Goal: Obtain resource: Obtain resource

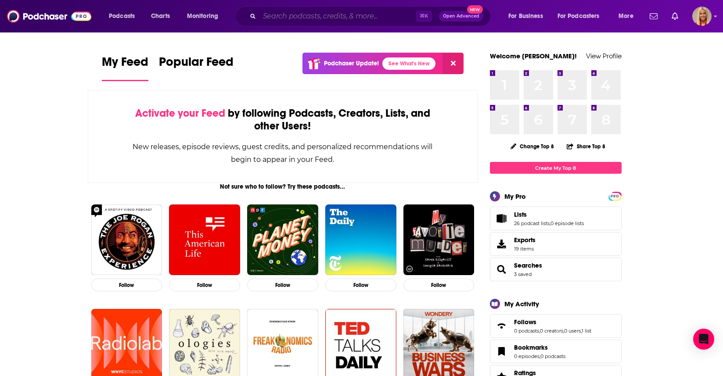
click at [364, 20] on input "Search podcasts, credits, & more..." at bounding box center [337, 16] width 156 height 14
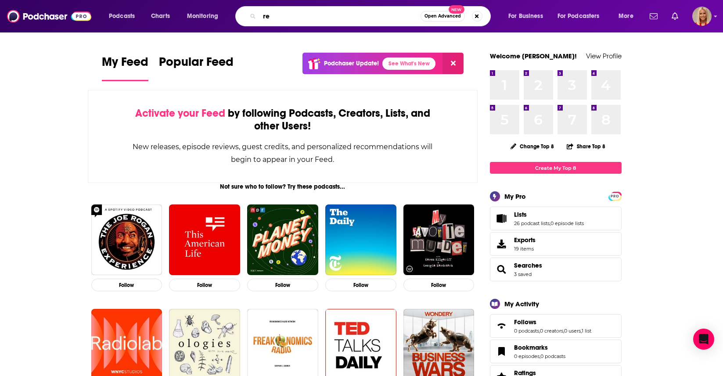
type input "r"
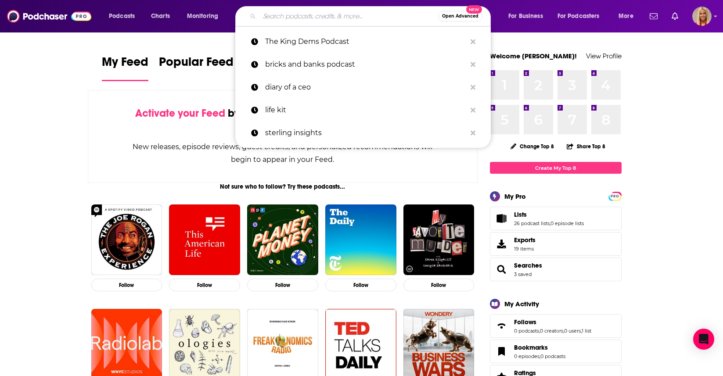
paste input "Restaurant Technology Guys"
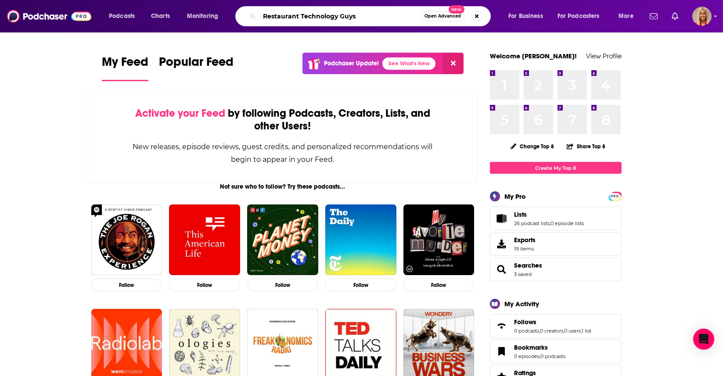
type input "Restaurant Technology Guys"
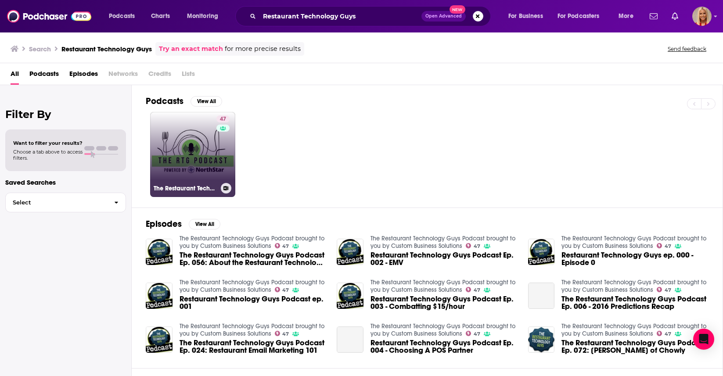
click at [204, 136] on link "47 The Restaurant Technology Guys Podcast brought to you by Custom Business Sol…" at bounding box center [192, 154] width 85 height 85
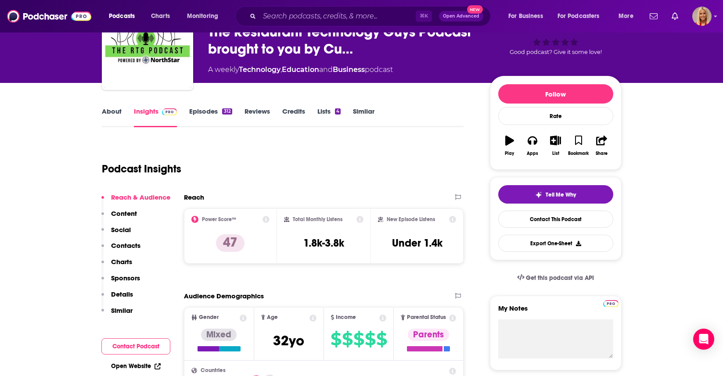
scroll to position [43, 0]
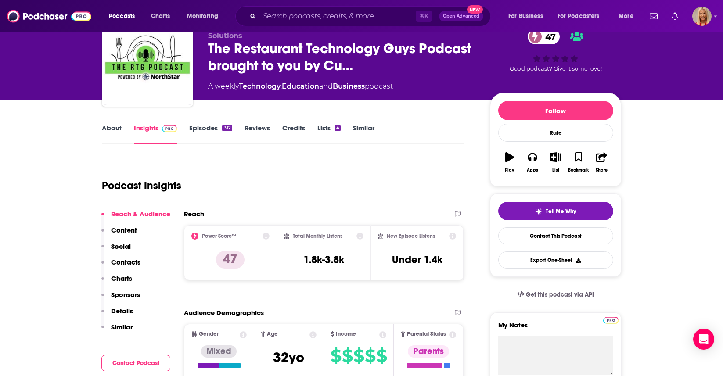
click at [108, 130] on link "About" at bounding box center [112, 134] width 20 height 20
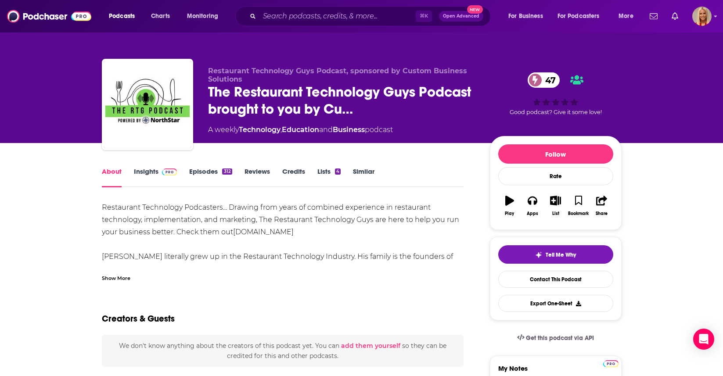
click at [216, 169] on link "Episodes 312" at bounding box center [210, 177] width 43 height 20
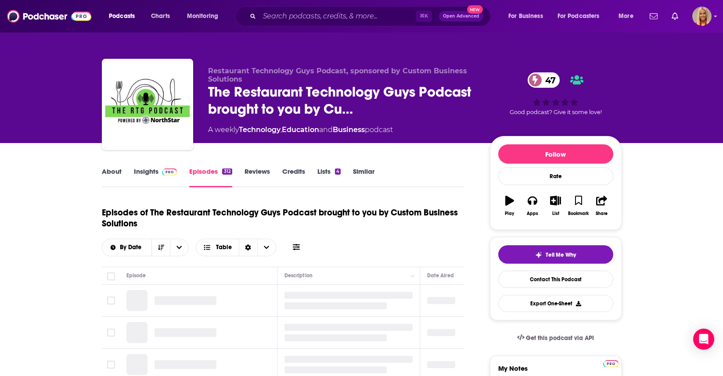
click at [158, 171] on span at bounding box center [167, 171] width 19 height 8
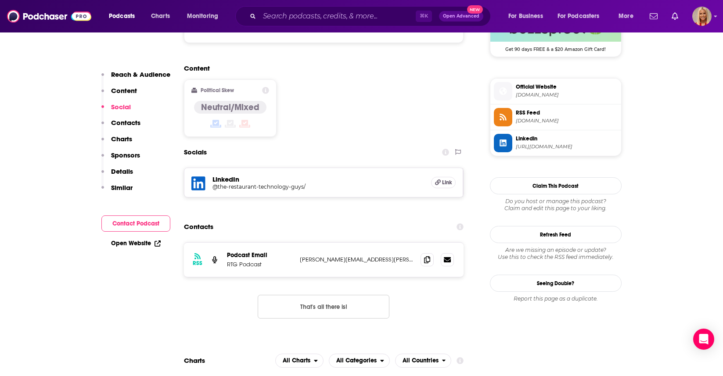
scroll to position [679, 0]
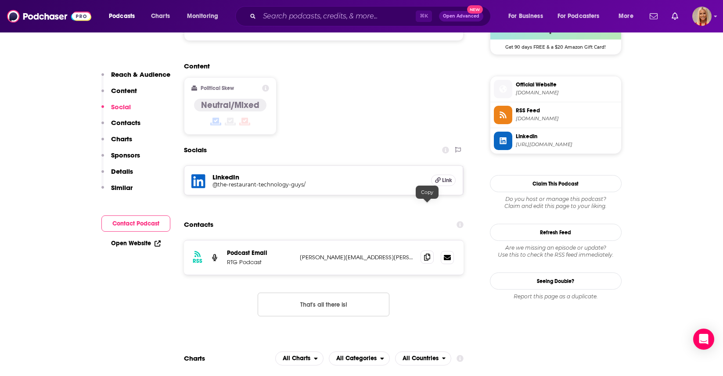
click at [428, 254] on icon at bounding box center [427, 257] width 6 height 7
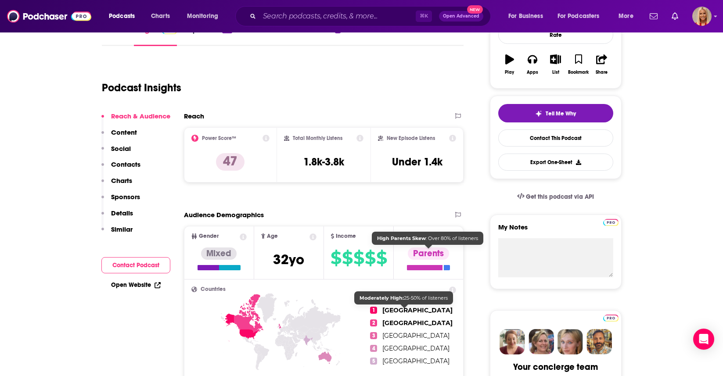
scroll to position [0, 0]
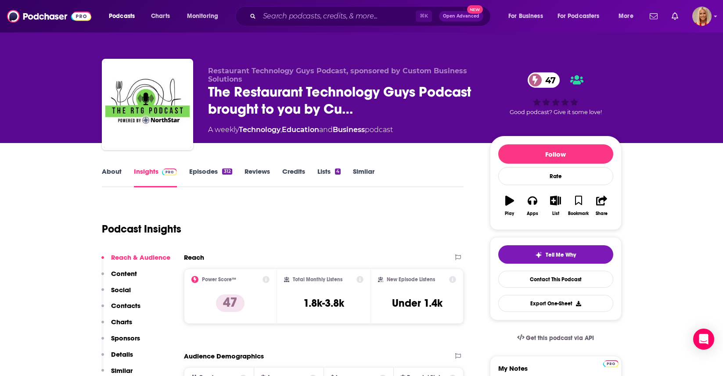
click at [113, 175] on link "About" at bounding box center [112, 177] width 20 height 20
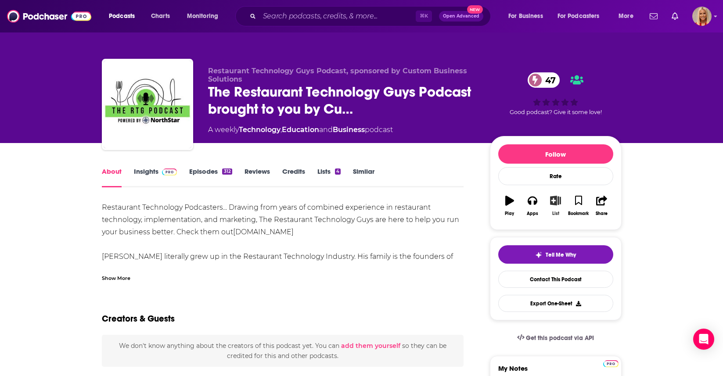
click at [557, 204] on icon "button" at bounding box center [555, 201] width 11 height 10
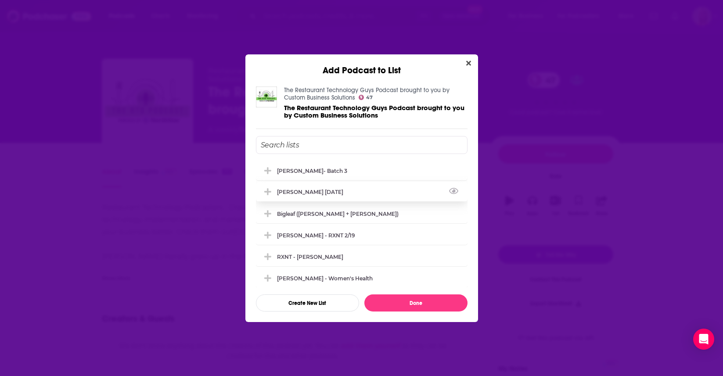
click at [355, 194] on div "[PERSON_NAME] [DATE]" at bounding box center [362, 191] width 212 height 19
click at [267, 190] on icon "Add Podcast To List" at bounding box center [267, 192] width 7 height 8
click at [302, 144] on input "Add Podcast To List" at bounding box center [362, 145] width 212 height 18
click at [320, 298] on button "Create New List" at bounding box center [307, 302] width 103 height 17
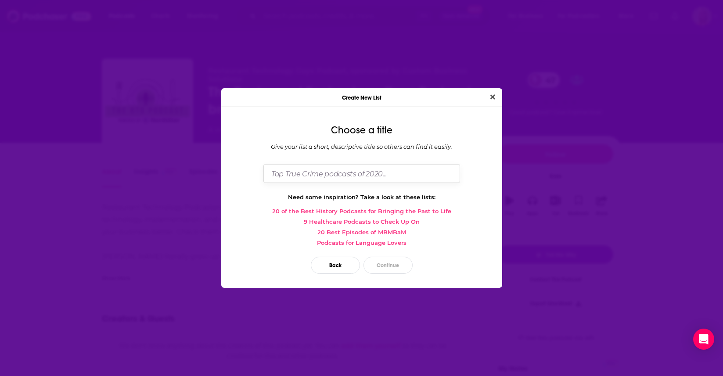
click at [325, 176] on input "Dialog" at bounding box center [361, 173] width 197 height 19
click at [305, 175] on input "Bigleaf Resaurant Tech" at bounding box center [361, 173] width 197 height 19
type input "Bigleaf Restaurant Tech"
click at [391, 263] on button "Continue" at bounding box center [387, 265] width 49 height 17
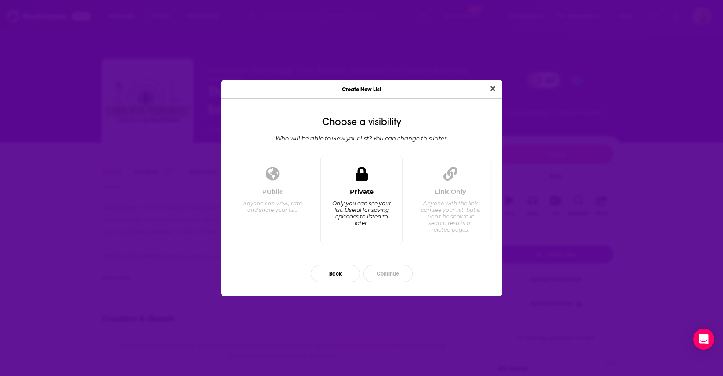
click at [362, 215] on div "Only you can see your list. Useful for saving episodes to listen to later." at bounding box center [361, 213] width 60 height 26
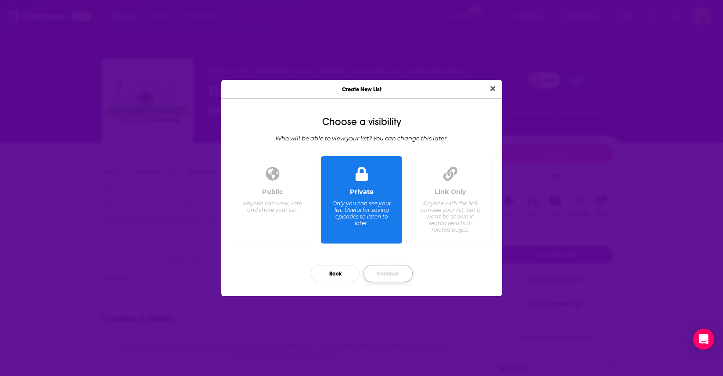
click at [391, 272] on button "Continue" at bounding box center [387, 273] width 49 height 17
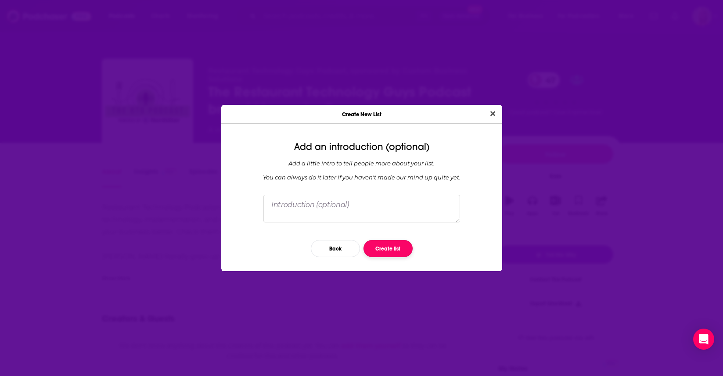
click at [391, 255] on button "Create list" at bounding box center [387, 248] width 49 height 17
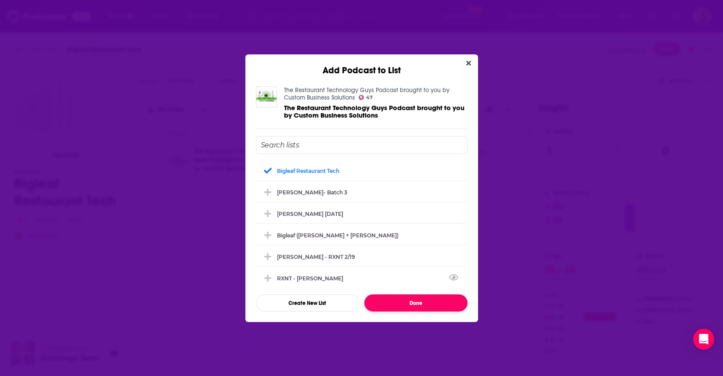
click at [397, 308] on button "Done" at bounding box center [415, 302] width 103 height 17
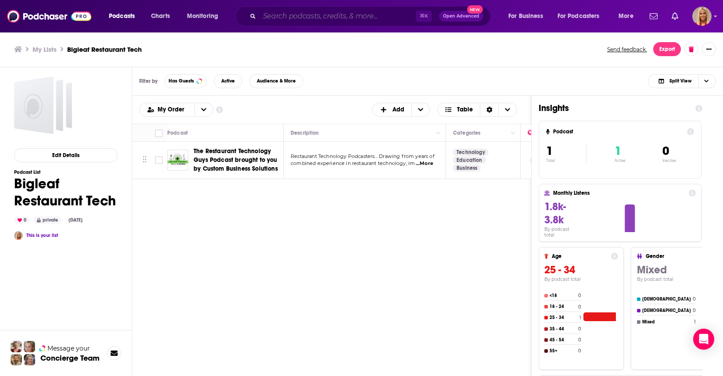
click at [291, 18] on input "Search podcasts, credits, & more..." at bounding box center [337, 16] width 156 height 14
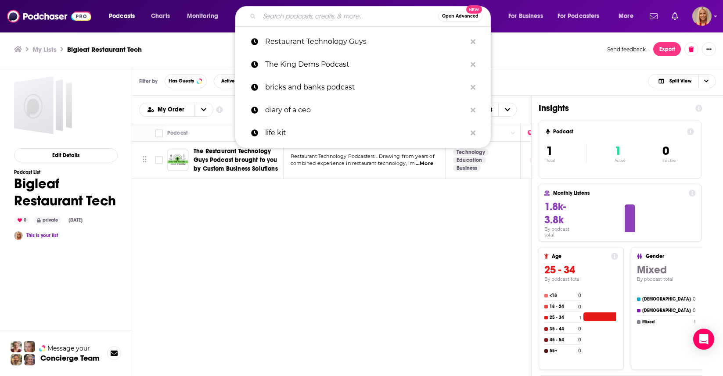
paste input "Restaurant Unstoppable"
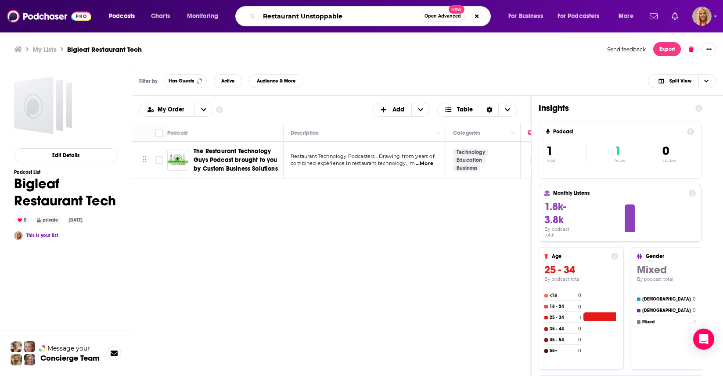
type input "Restaurant Unstoppable"
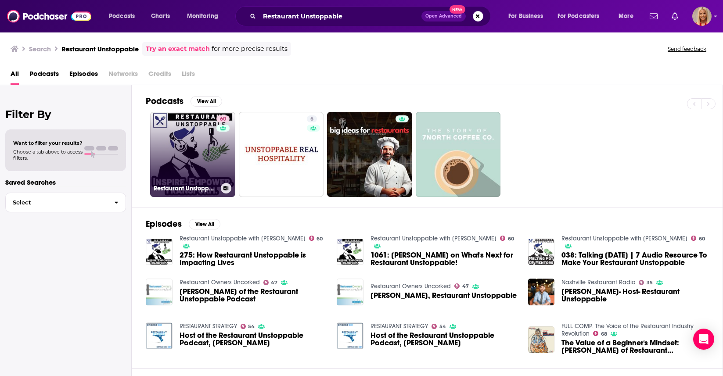
click at [197, 152] on link "60 Restaurant Unstoppable with [PERSON_NAME]" at bounding box center [192, 154] width 85 height 85
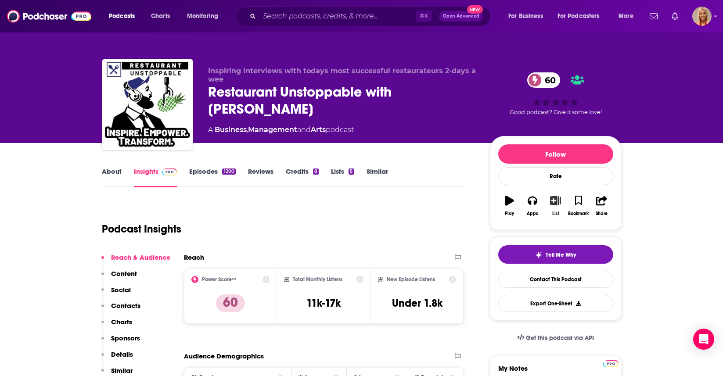
click at [554, 201] on icon "button" at bounding box center [555, 201] width 11 height 10
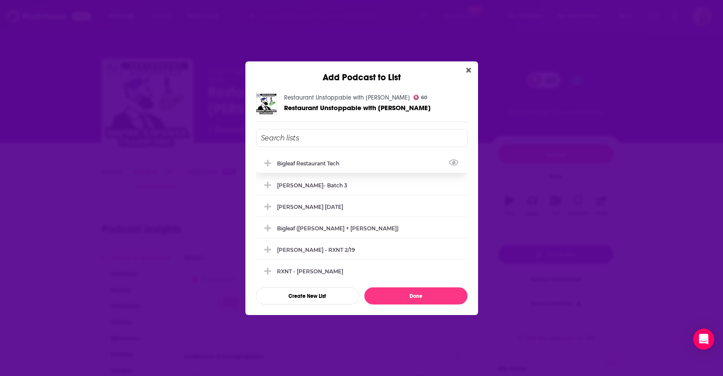
click at [327, 163] on div "Bigleaf Restaurant Tech" at bounding box center [311, 163] width 68 height 7
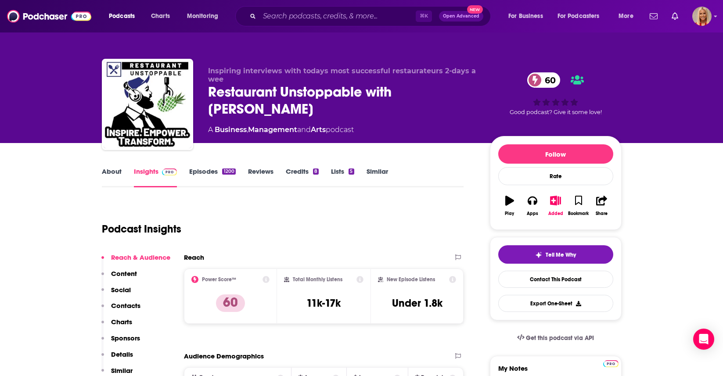
click at [307, 28] on div "Add Podcast to List Restaurant Unstoppable with [PERSON_NAME] 60 Restaurant Uns…" at bounding box center [361, 188] width 723 height 376
click at [310, 15] on input "Search podcasts, credits, & more..." at bounding box center [337, 16] width 156 height 14
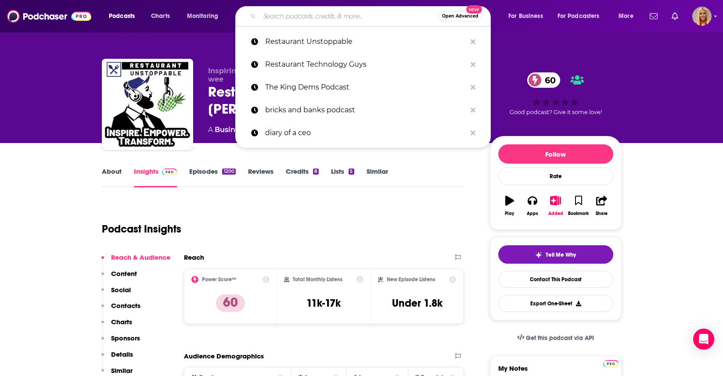
paste input "Tech Chef"
type input "Tech Chef"
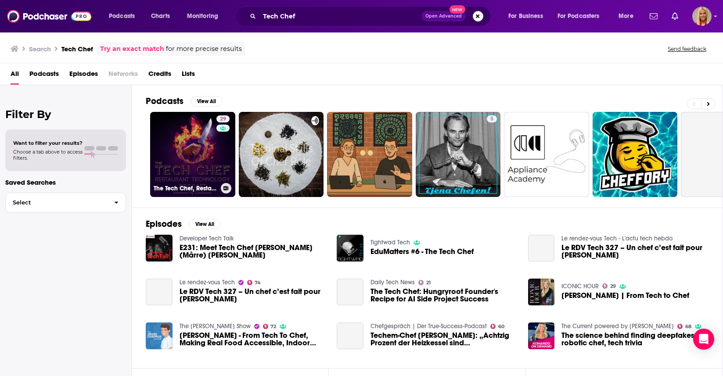
click at [206, 153] on link "29 The Tech Chef, Restaurant, Hospitality and Hotel Technology Business Podcast" at bounding box center [192, 154] width 85 height 85
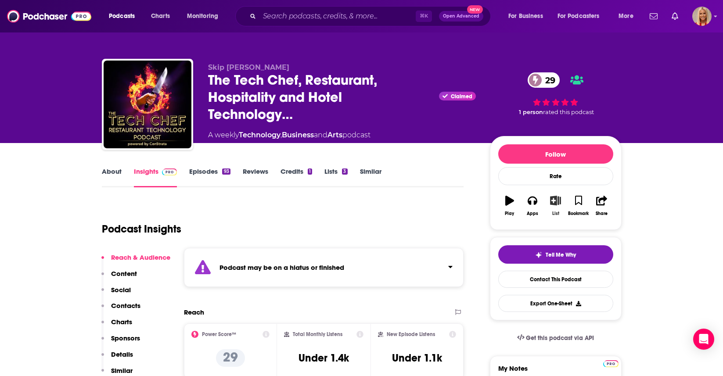
click at [557, 205] on button "List" at bounding box center [555, 206] width 23 height 32
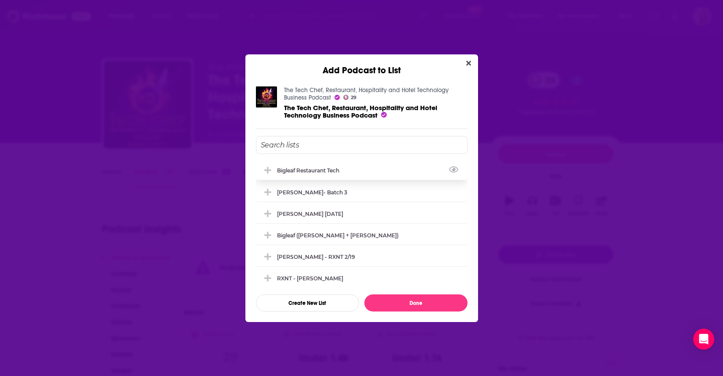
click at [318, 174] on div "Bigleaf Restaurant Tech" at bounding box center [362, 170] width 212 height 19
click at [467, 61] on icon "Close" at bounding box center [468, 63] width 5 height 5
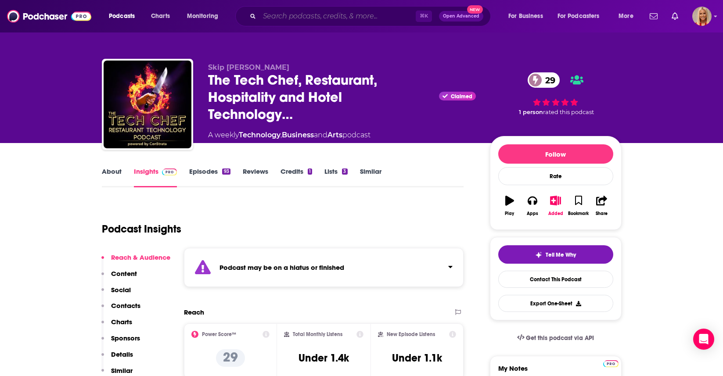
click at [324, 22] on input "Search podcasts, credits, & more..." at bounding box center [337, 16] width 156 height 14
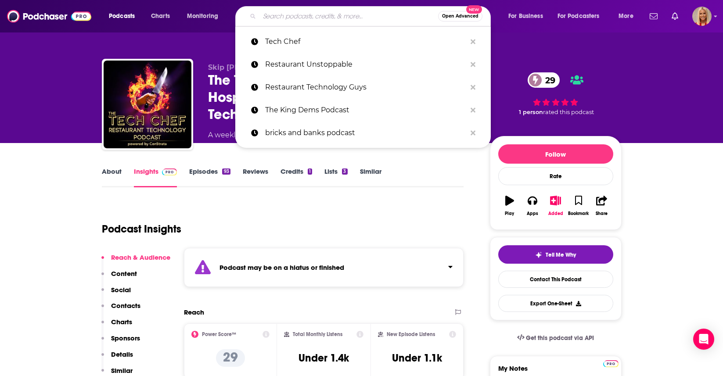
paste input "The Restaurant Technology"
type input "The Restaurant Technology"
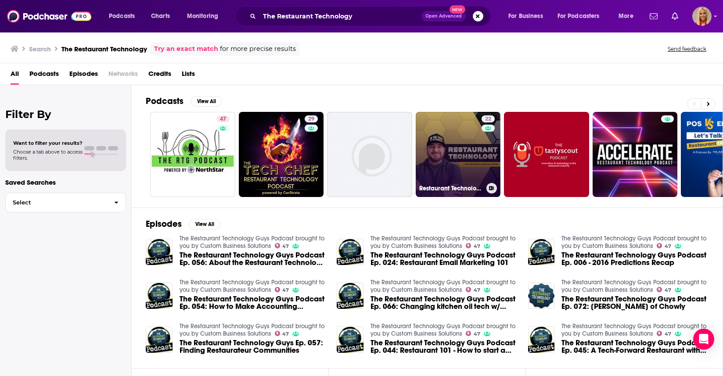
click at [460, 150] on link "22 Restaurant Technology Podcast" at bounding box center [458, 154] width 85 height 85
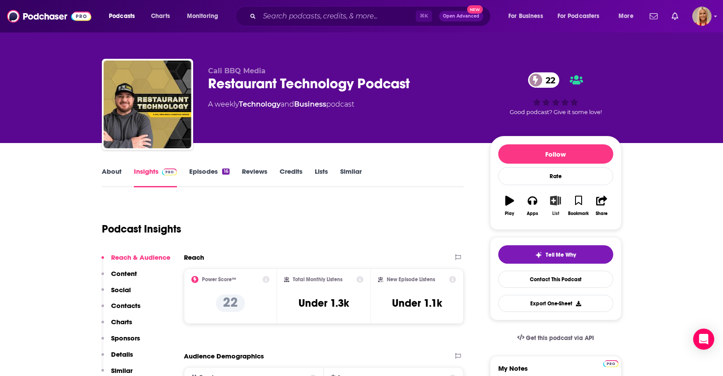
click at [555, 201] on icon "button" at bounding box center [555, 201] width 11 height 10
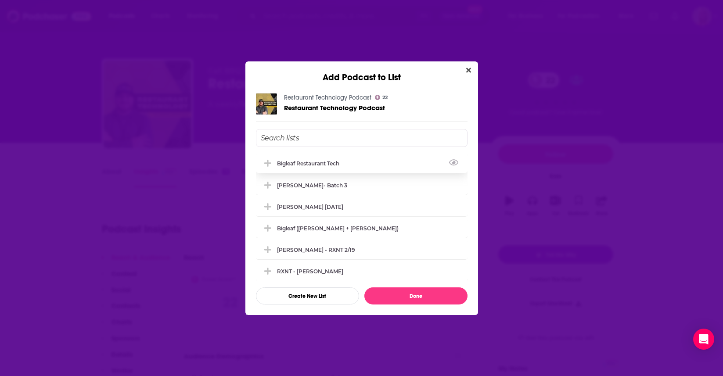
click at [342, 164] on div "Bigleaf Restaurant Tech" at bounding box center [311, 163] width 68 height 7
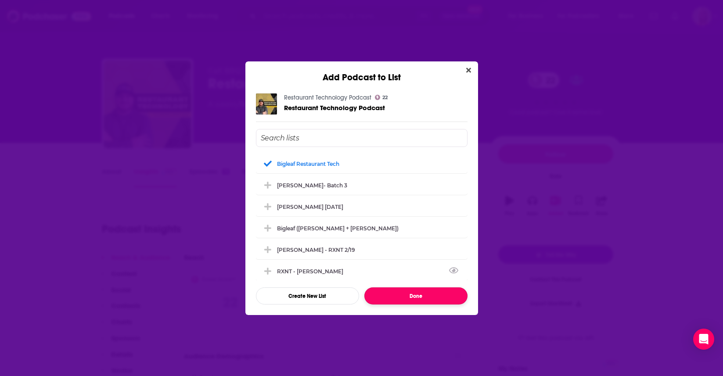
click at [421, 297] on button "Done" at bounding box center [415, 295] width 103 height 17
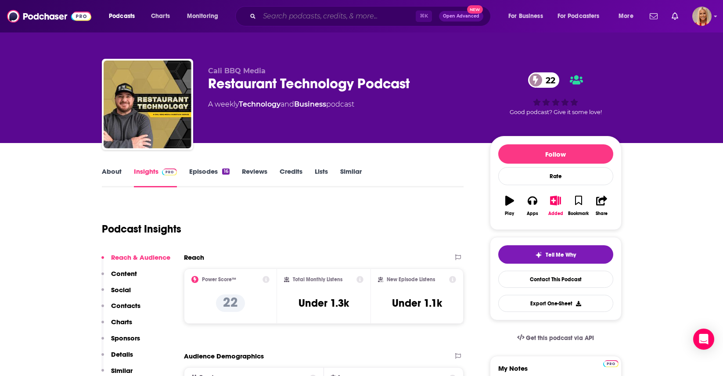
click at [350, 20] on input "Search podcasts, credits, & more..." at bounding box center [337, 16] width 156 height 14
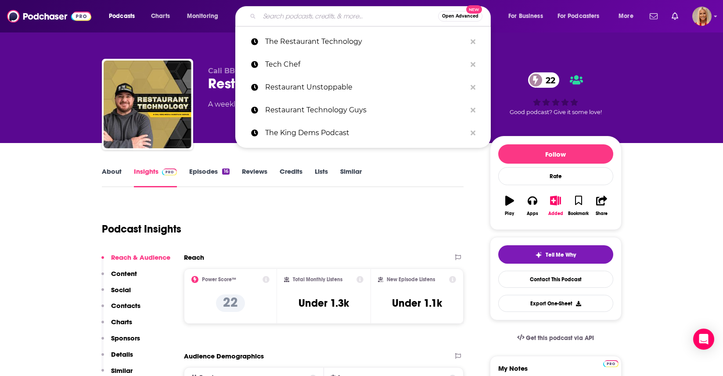
paste input "Modern Restaurant Management Podcast"
type input "Modern Restaurant Management Podcast"
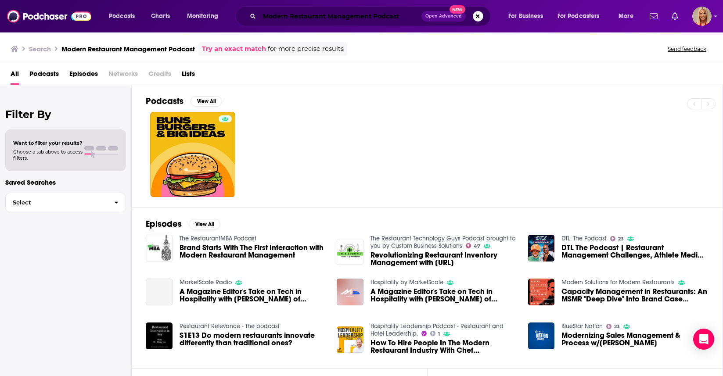
click at [354, 15] on input "Modern Restaurant Management Podcast" at bounding box center [340, 16] width 162 height 14
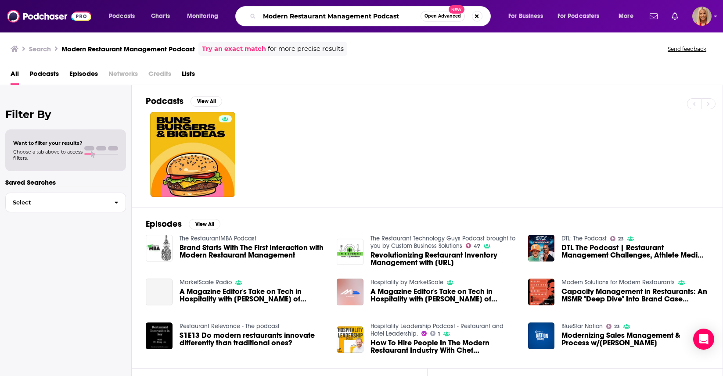
drag, startPoint x: 402, startPoint y: 16, endPoint x: 369, endPoint y: 18, distance: 32.5
click at [369, 18] on input "Modern Restaurant Management Podcast" at bounding box center [339, 16] width 161 height 14
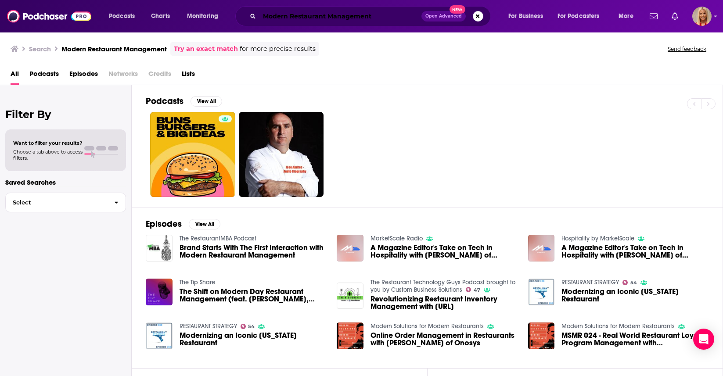
click at [282, 18] on input "Modern Restaurant Management" at bounding box center [340, 16] width 162 height 14
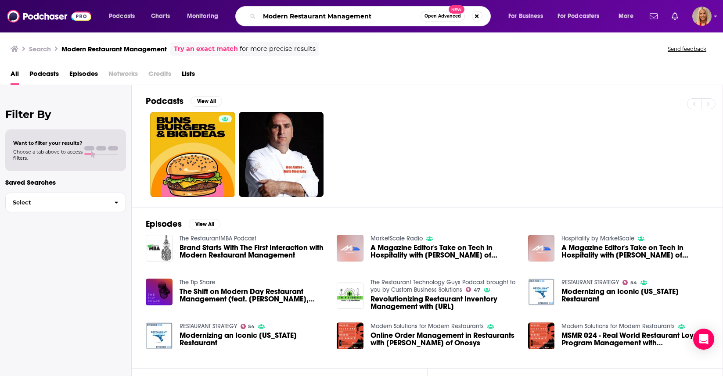
click at [282, 18] on input "Modern Restaurant Management" at bounding box center [339, 16] width 161 height 14
drag, startPoint x: 291, startPoint y: 18, endPoint x: 262, endPoint y: 17, distance: 28.6
click at [262, 17] on input "Modern Restaurant Management" at bounding box center [339, 16] width 161 height 14
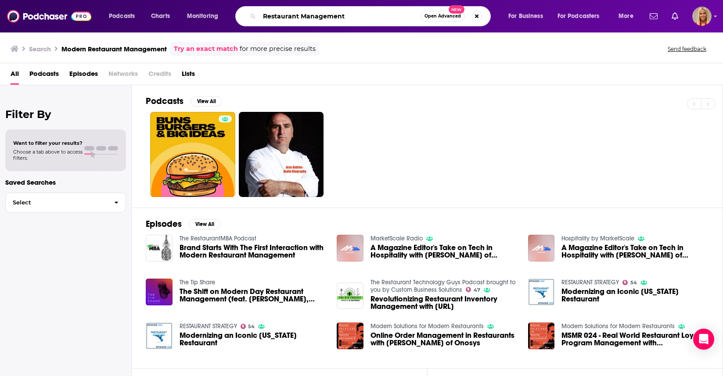
drag, startPoint x: 357, startPoint y: 18, endPoint x: 302, endPoint y: 20, distance: 54.9
click at [302, 20] on input "Restaurant Management" at bounding box center [339, 16] width 161 height 14
type input "Restaurant technology"
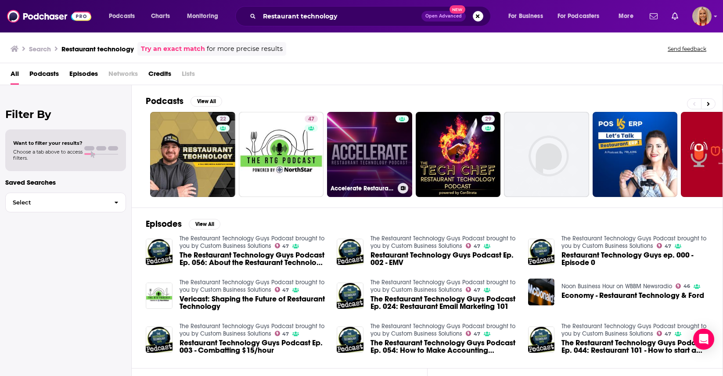
click at [362, 147] on link "Accelerate Restaurant Technology Podcast" at bounding box center [369, 154] width 85 height 85
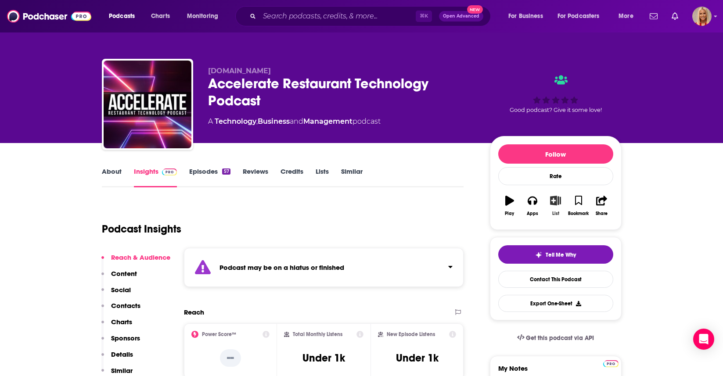
click at [555, 200] on icon "button" at bounding box center [555, 201] width 11 height 10
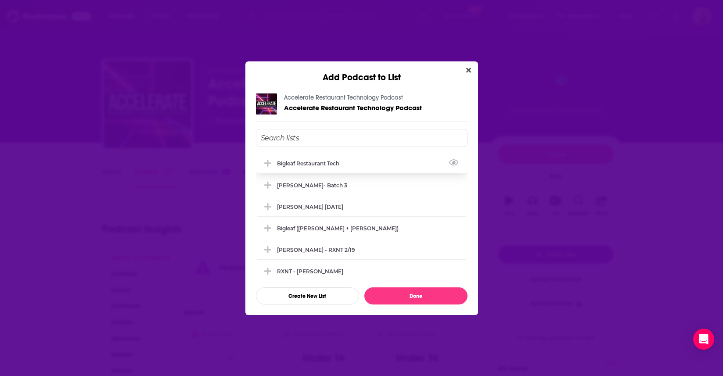
click at [320, 162] on div "Bigleaf Restaurant Tech" at bounding box center [311, 163] width 68 height 7
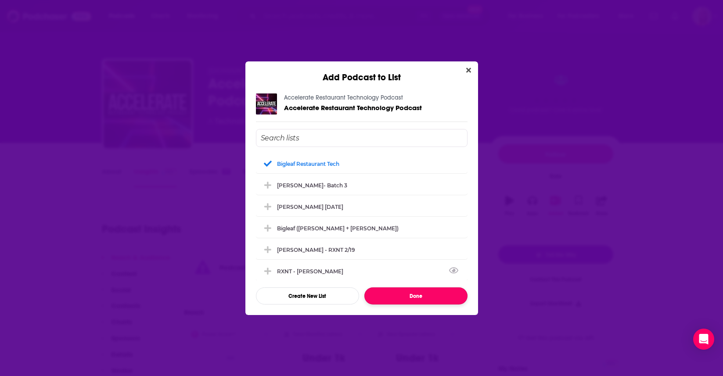
click at [408, 298] on button "Done" at bounding box center [415, 295] width 103 height 17
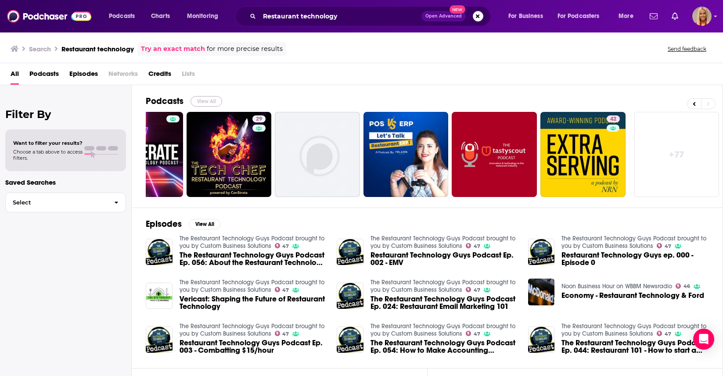
click at [205, 102] on button "View All" at bounding box center [206, 101] width 32 height 11
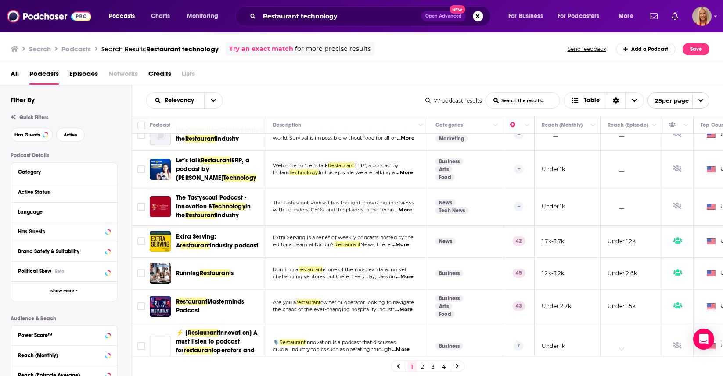
scroll to position [174, 0]
click at [140, 269] on input "Toggle select row" at bounding box center [141, 273] width 8 height 8
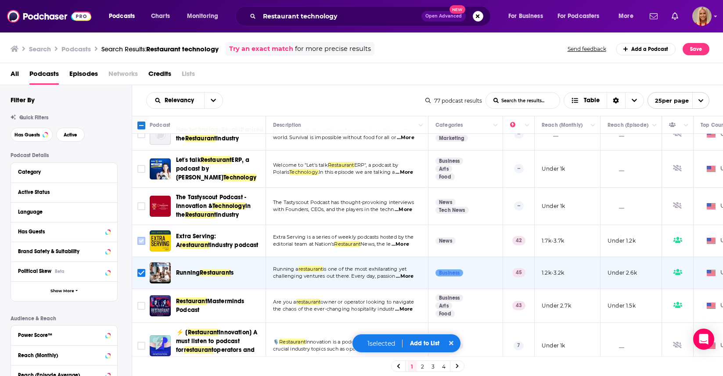
click at [141, 237] on input "Toggle select row" at bounding box center [141, 241] width 8 height 8
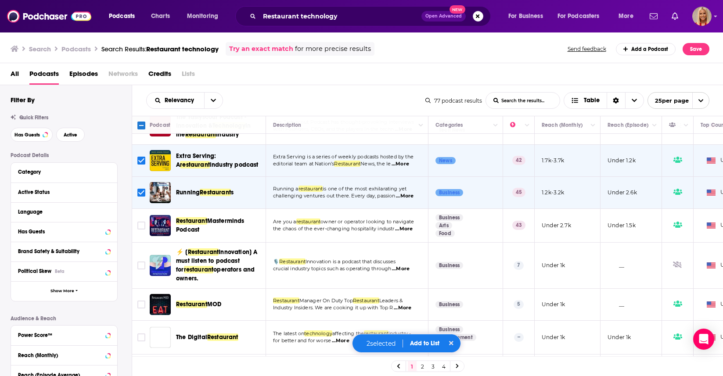
scroll to position [270, 0]
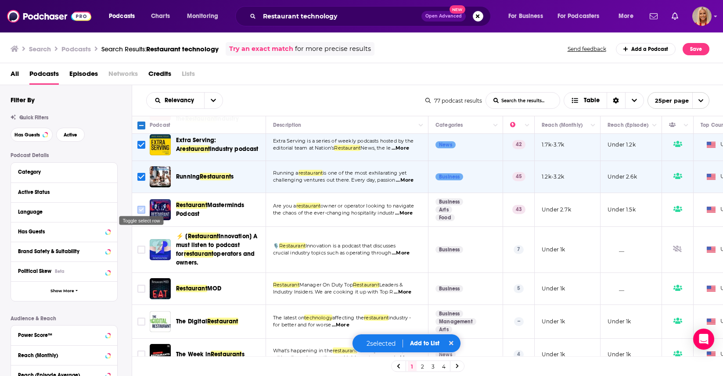
click at [142, 206] on input "Toggle select row" at bounding box center [141, 210] width 8 height 8
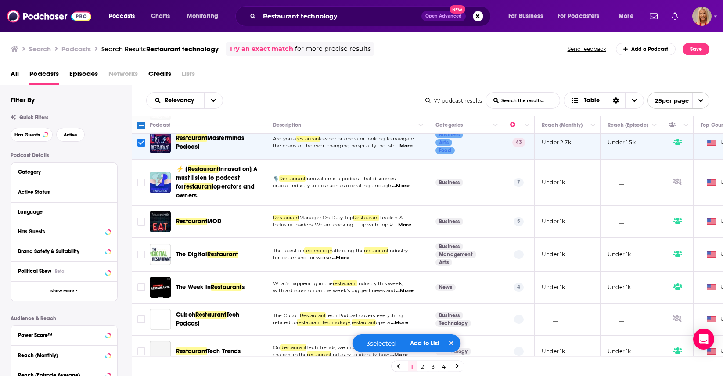
scroll to position [338, 0]
click at [142, 217] on input "Toggle select row" at bounding box center [141, 221] width 8 height 8
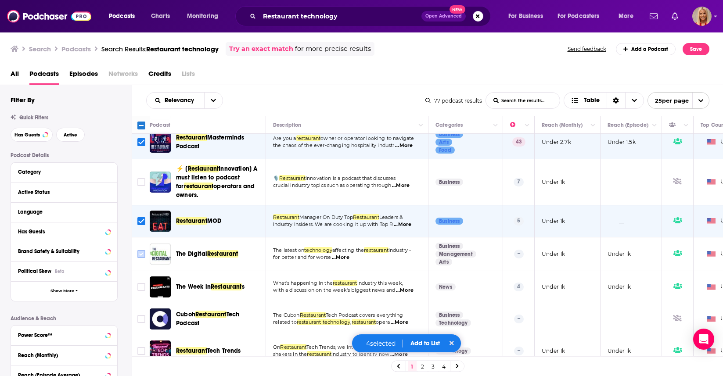
click at [142, 250] on input "Toggle select row" at bounding box center [141, 254] width 8 height 8
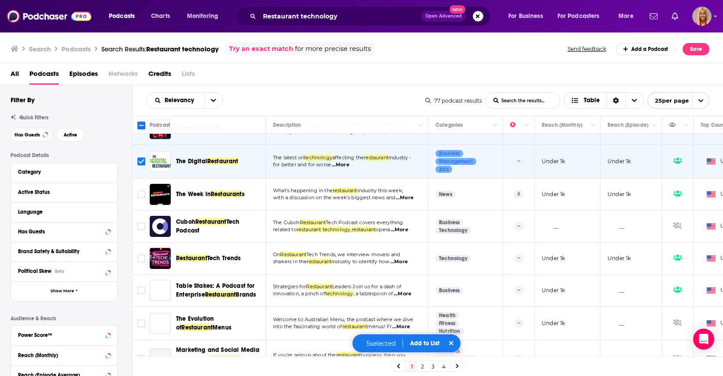
scroll to position [428, 0]
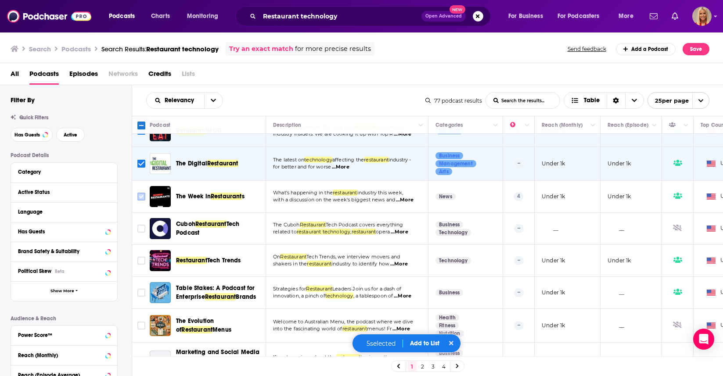
click at [141, 193] on input "Toggle select row" at bounding box center [141, 197] width 8 height 8
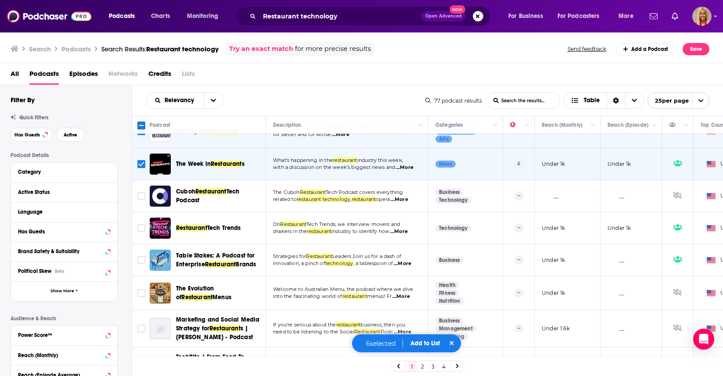
scroll to position [461, 0]
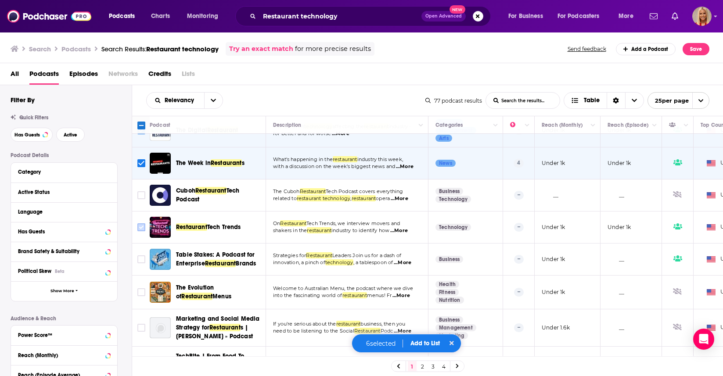
click at [142, 223] on input "Toggle select row" at bounding box center [141, 227] width 8 height 8
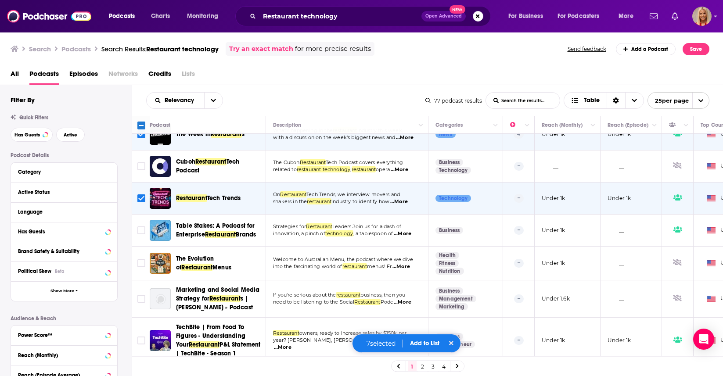
scroll to position [489, 0]
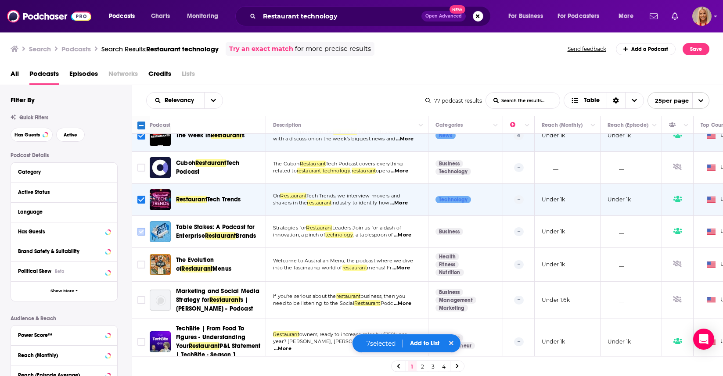
click at [143, 228] on input "Toggle select row" at bounding box center [141, 232] width 8 height 8
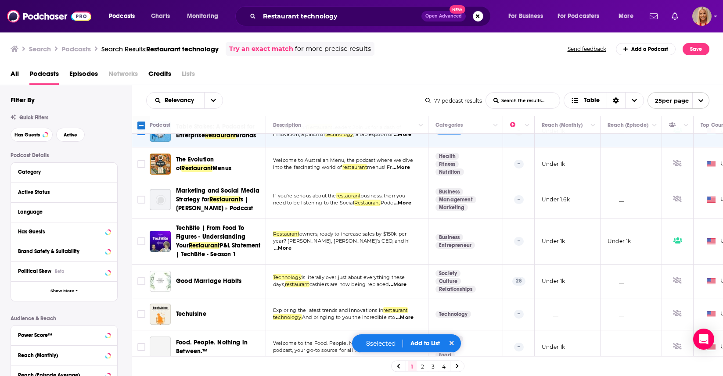
scroll to position [593, 0]
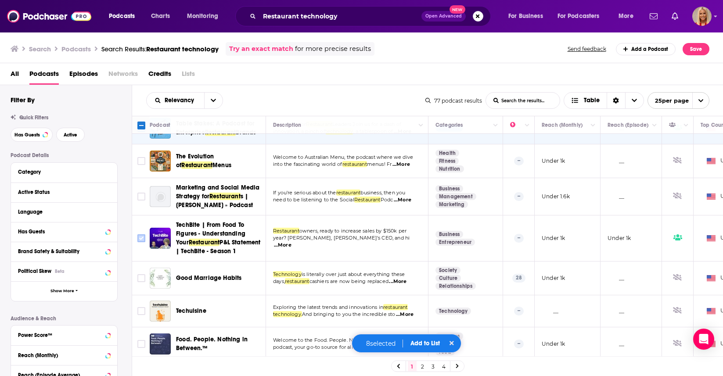
click at [143, 234] on input "Toggle select row" at bounding box center [141, 238] width 8 height 8
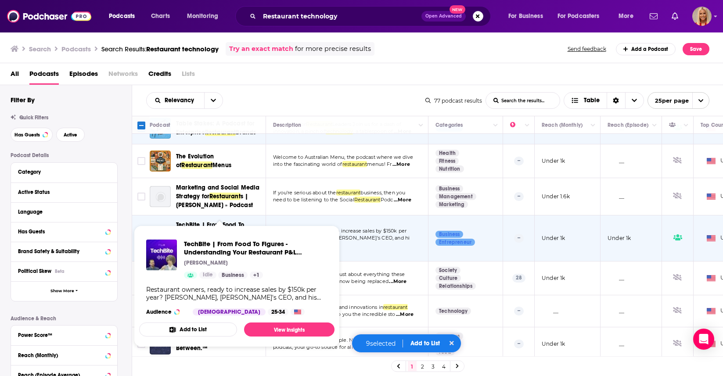
scroll to position [657, 0]
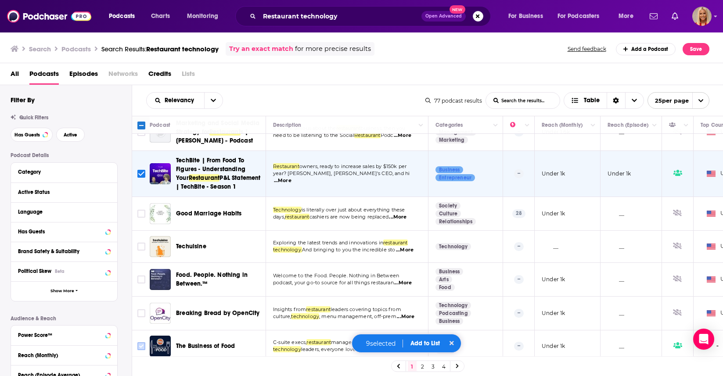
click at [140, 342] on input "Toggle select row" at bounding box center [141, 346] width 8 height 8
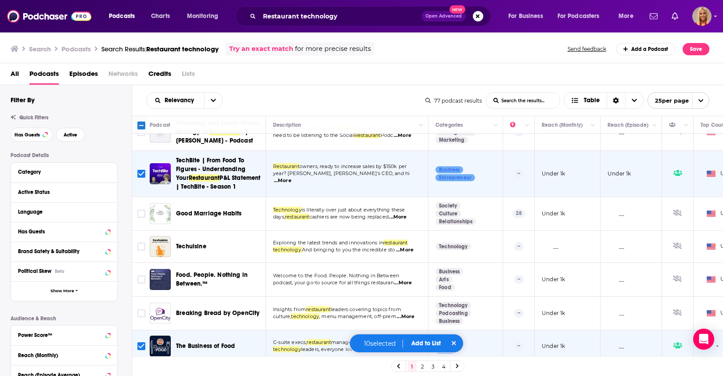
click at [424, 344] on button "Add to List" at bounding box center [425, 343] width 43 height 7
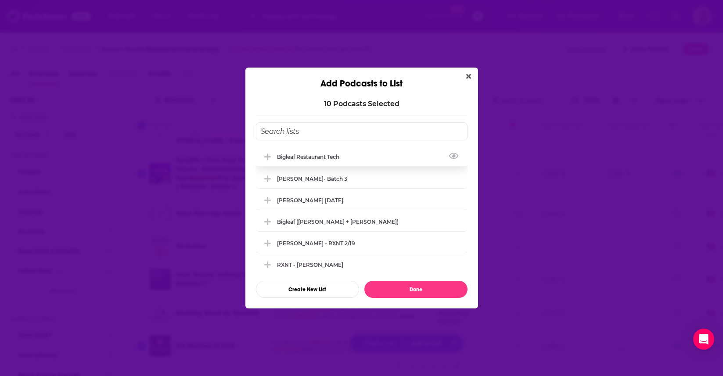
click at [324, 154] on div "Bigleaf Restaurant Tech" at bounding box center [311, 157] width 68 height 7
click at [415, 290] on button "Done" at bounding box center [415, 289] width 103 height 17
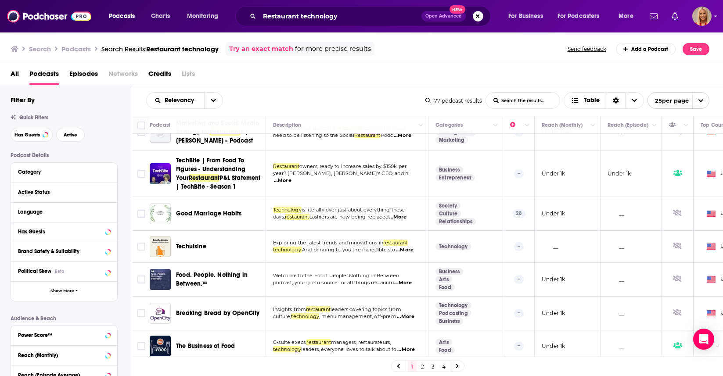
click at [420, 365] on link "2" at bounding box center [422, 366] width 9 height 11
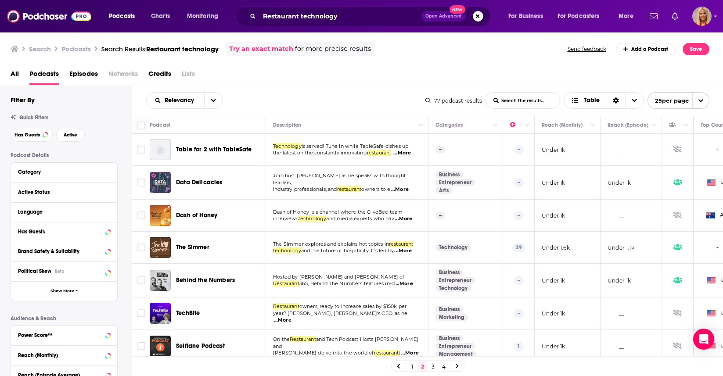
click at [408, 186] on span "...More" at bounding box center [400, 189] width 18 height 7
click at [141, 183] on input "Toggle select row" at bounding box center [141, 183] width 8 height 8
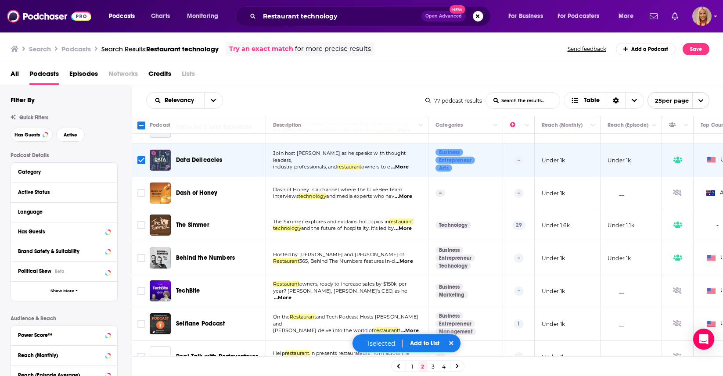
scroll to position [23, 0]
click at [141, 224] on input "Toggle select row" at bounding box center [141, 225] width 8 height 8
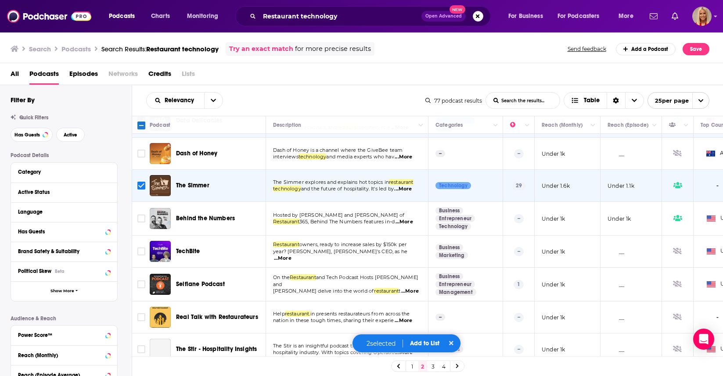
scroll to position [64, 0]
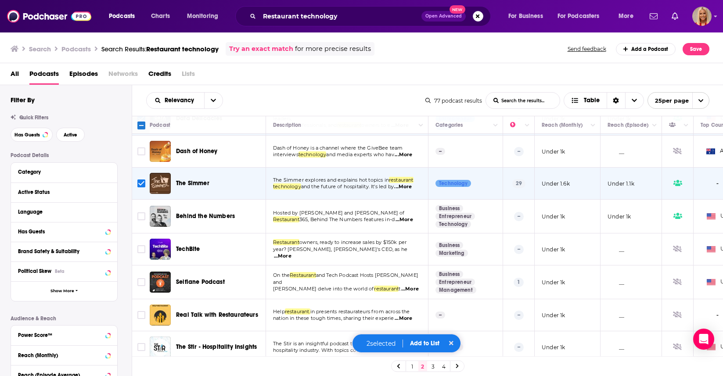
click at [409, 219] on span "...More" at bounding box center [404, 219] width 18 height 7
click at [142, 217] on input "Toggle select row" at bounding box center [141, 216] width 8 height 8
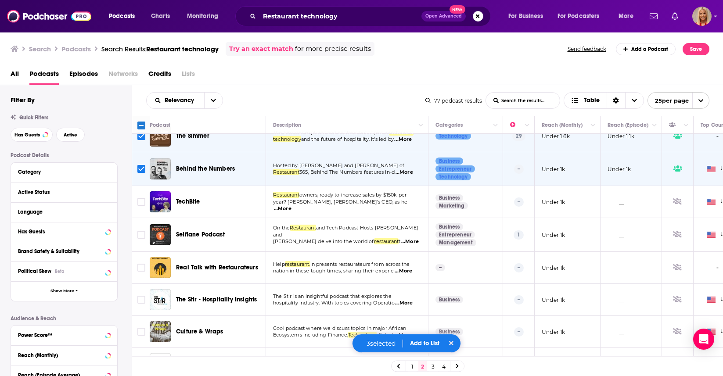
scroll to position [111, 1]
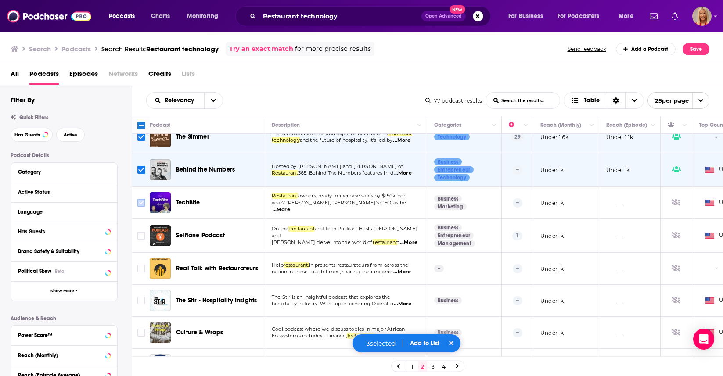
click at [141, 204] on input "Toggle select row" at bounding box center [141, 203] width 8 height 8
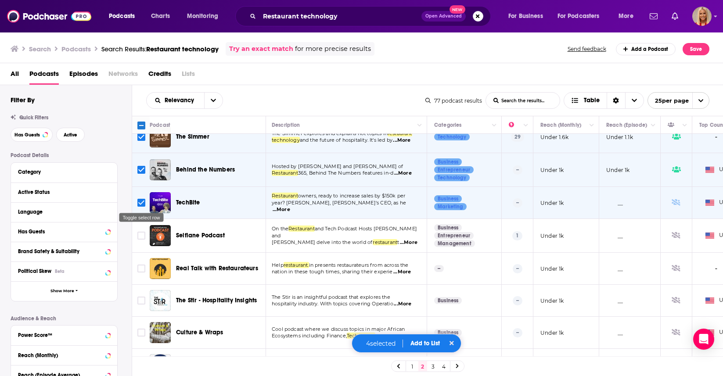
click at [142, 204] on input "Toggle select row" at bounding box center [141, 203] width 8 height 8
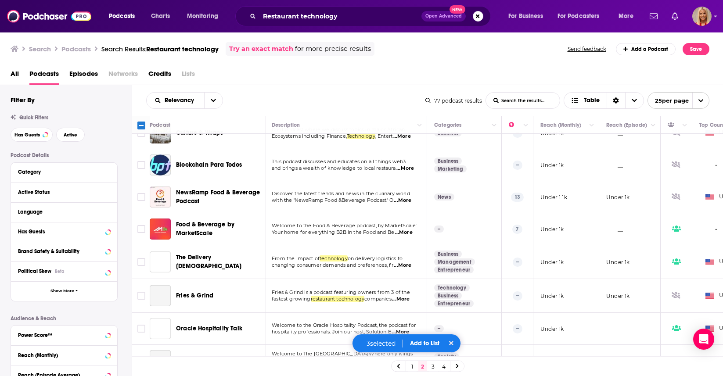
scroll to position [311, 1]
click at [407, 232] on span "...More" at bounding box center [404, 232] width 18 height 7
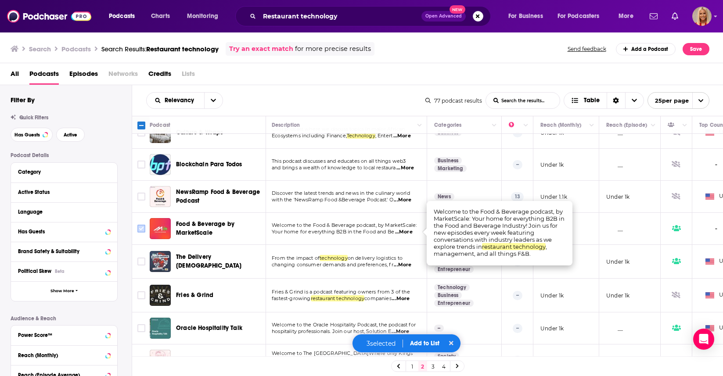
click at [140, 227] on input "Toggle select row" at bounding box center [141, 229] width 8 height 8
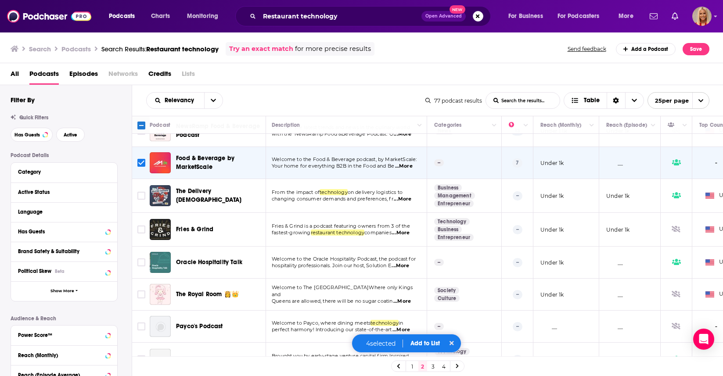
scroll to position [376, 1]
click at [406, 201] on span "...More" at bounding box center [403, 199] width 18 height 7
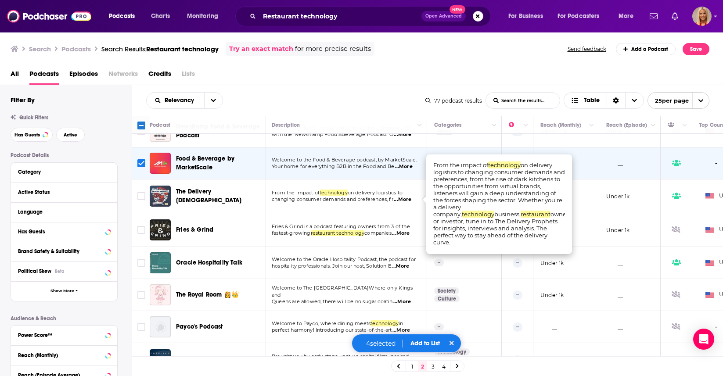
click at [384, 240] on td "Fries & Grind is a podcast featuring owners from 3 of the fastest-growing resta…" at bounding box center [346, 230] width 162 height 34
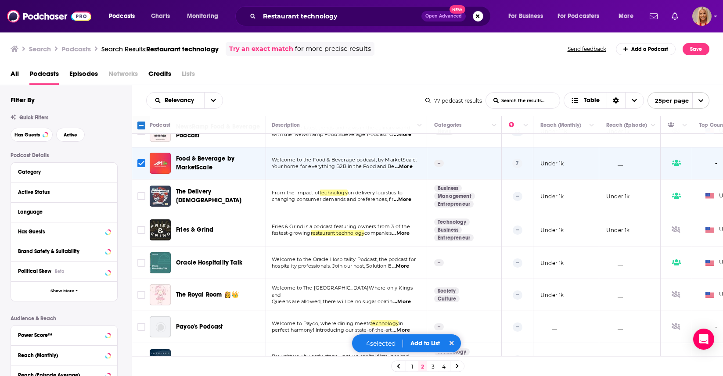
click at [409, 233] on span "...More" at bounding box center [401, 233] width 18 height 7
click at [389, 273] on td "Welcome to the Oracle Hospitality Podcast, the podcast for hospitality professi…" at bounding box center [346, 263] width 162 height 32
click at [406, 265] on span "...More" at bounding box center [400, 266] width 18 height 7
click at [140, 263] on input "Toggle select row" at bounding box center [141, 263] width 8 height 8
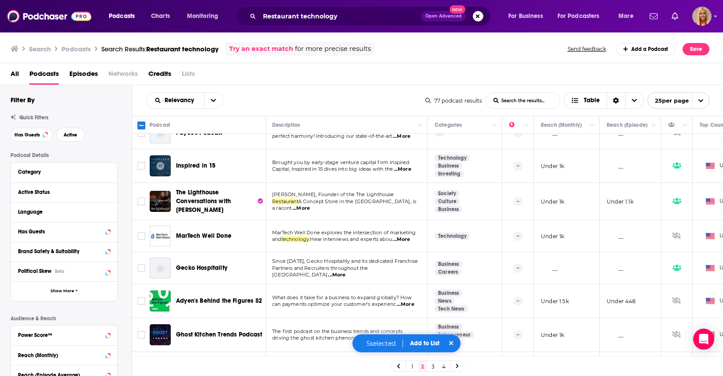
scroll to position [597, 1]
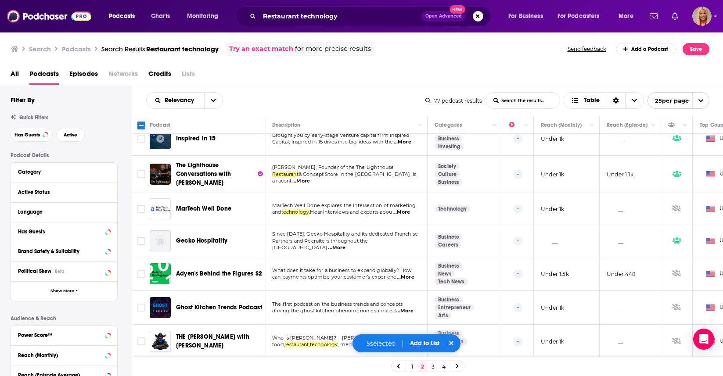
click at [424, 345] on button "Add to List" at bounding box center [424, 343] width 43 height 7
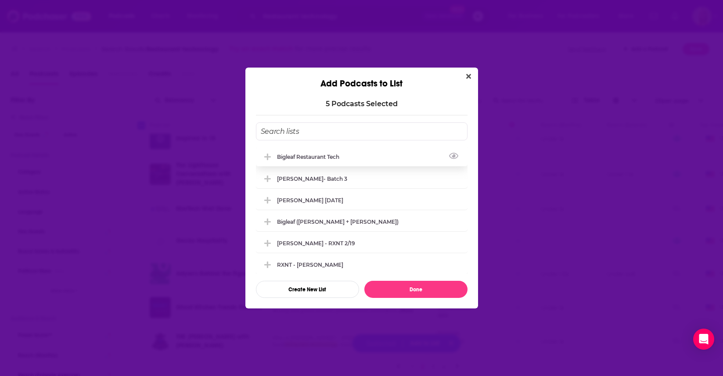
click at [361, 157] on div "Bigleaf Restaurant Tech" at bounding box center [362, 156] width 212 height 19
click at [426, 293] on button "Done" at bounding box center [415, 289] width 103 height 17
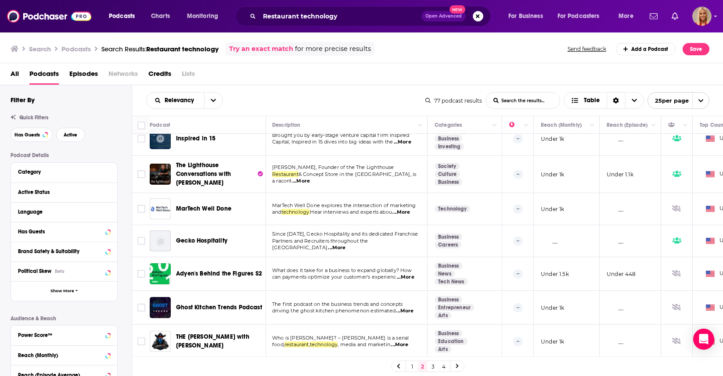
click at [431, 370] on link "3" at bounding box center [433, 366] width 9 height 11
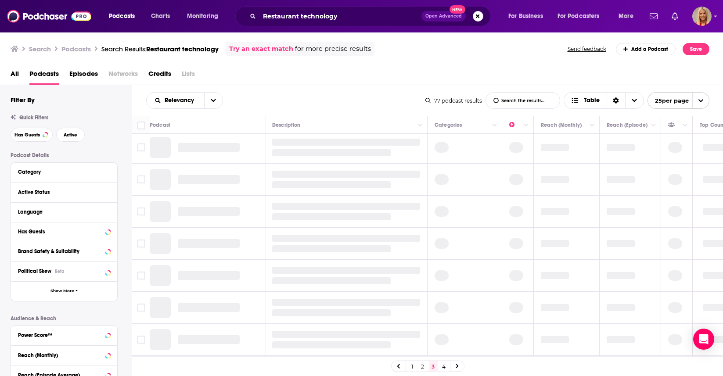
scroll to position [0, 1]
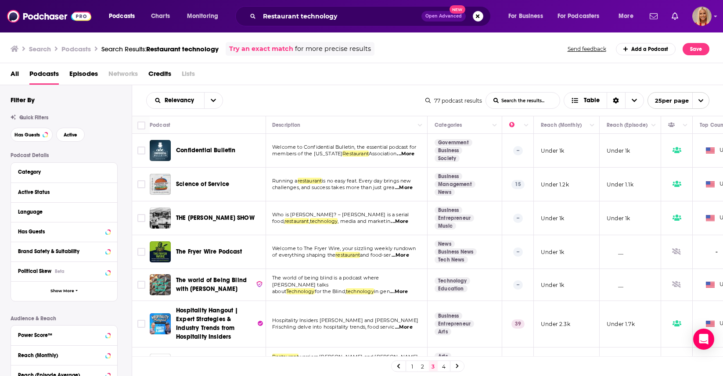
click at [406, 188] on span "...More" at bounding box center [404, 187] width 18 height 7
click at [220, 183] on span "Science of Service" at bounding box center [202, 183] width 53 height 7
click at [141, 183] on input "Toggle select row" at bounding box center [141, 184] width 8 height 8
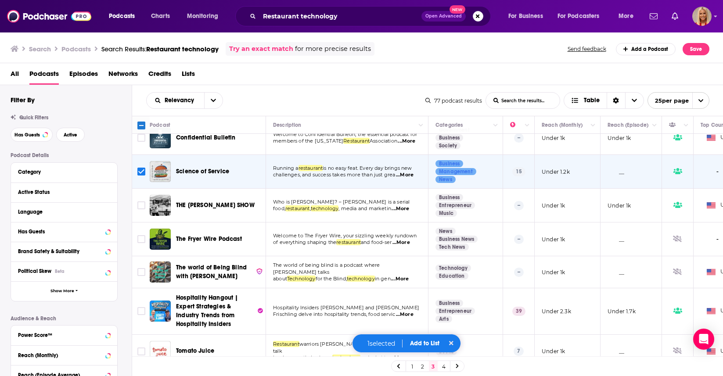
scroll to position [12, 0]
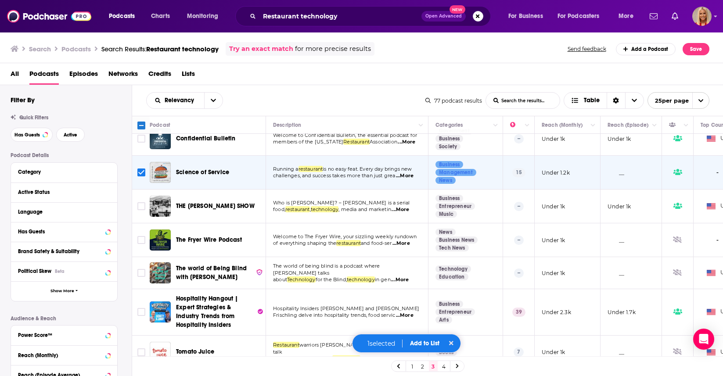
click at [405, 209] on span "...More" at bounding box center [400, 209] width 18 height 7
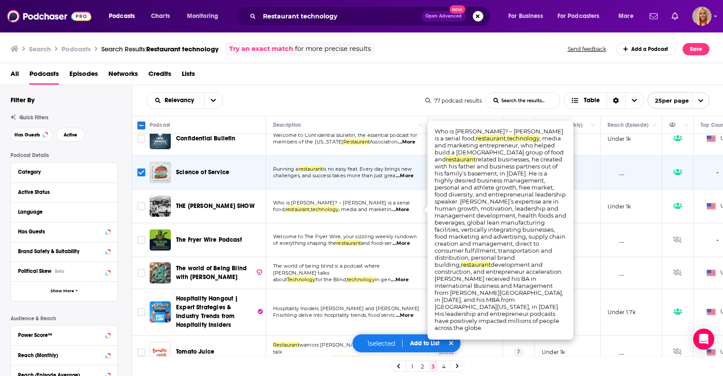
click at [405, 209] on span "...More" at bounding box center [400, 209] width 18 height 7
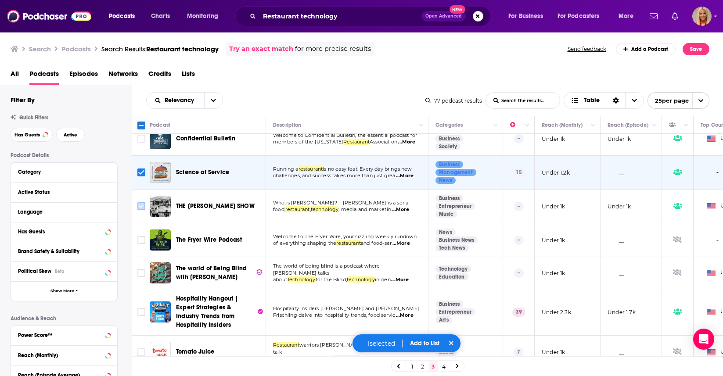
click at [139, 206] on input "Toggle select row" at bounding box center [141, 206] width 8 height 8
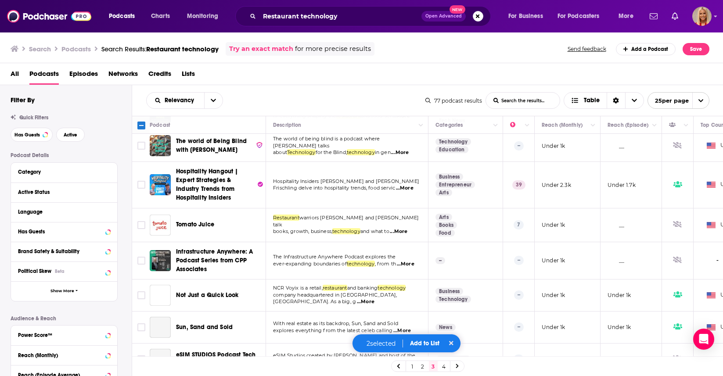
scroll to position [142, 0]
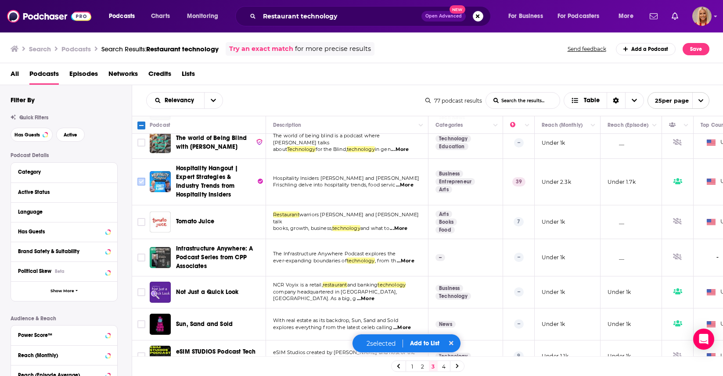
click at [139, 182] on input "Toggle select row" at bounding box center [141, 182] width 8 height 8
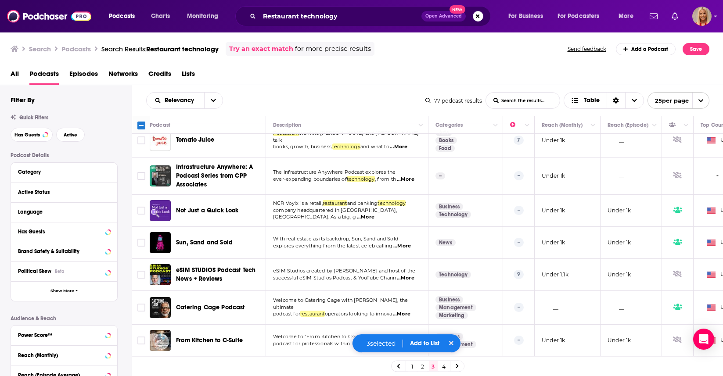
scroll to position [226, 0]
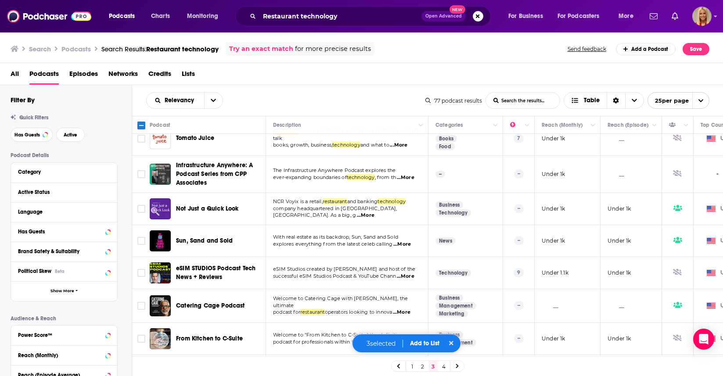
click at [374, 212] on span "...More" at bounding box center [366, 215] width 18 height 7
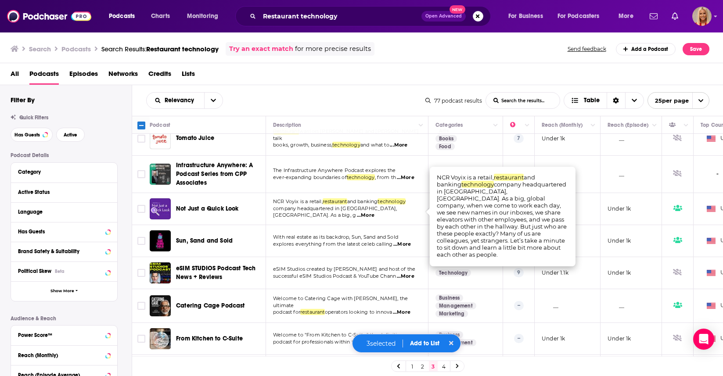
click at [374, 212] on span "...More" at bounding box center [366, 215] width 18 height 7
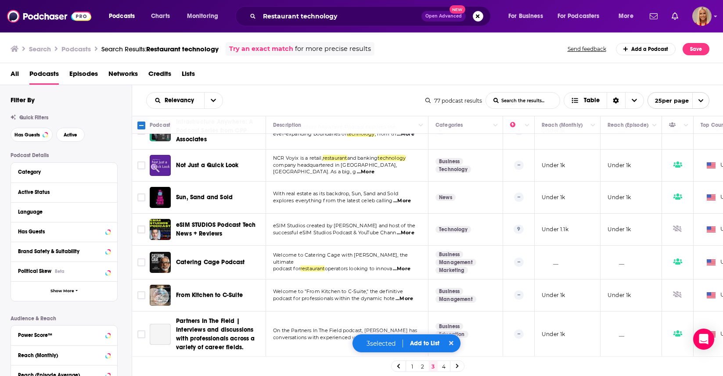
scroll to position [272, 0]
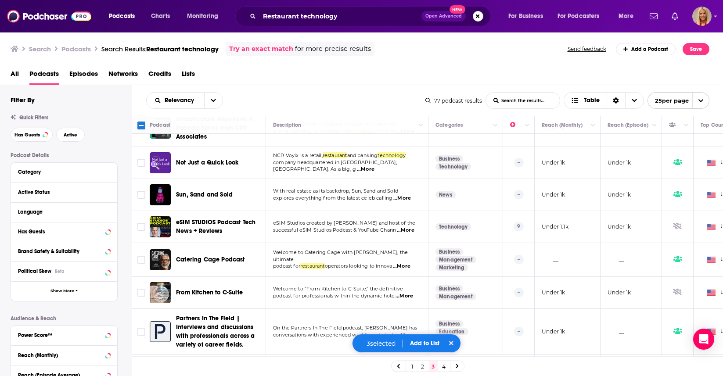
click at [407, 263] on span "...More" at bounding box center [402, 266] width 18 height 7
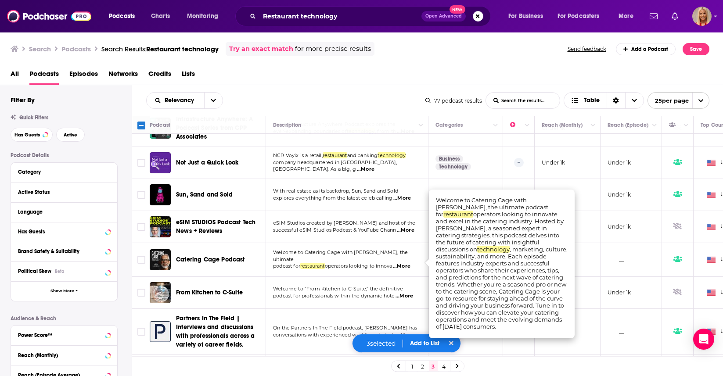
click at [407, 263] on span "...More" at bounding box center [402, 266] width 18 height 7
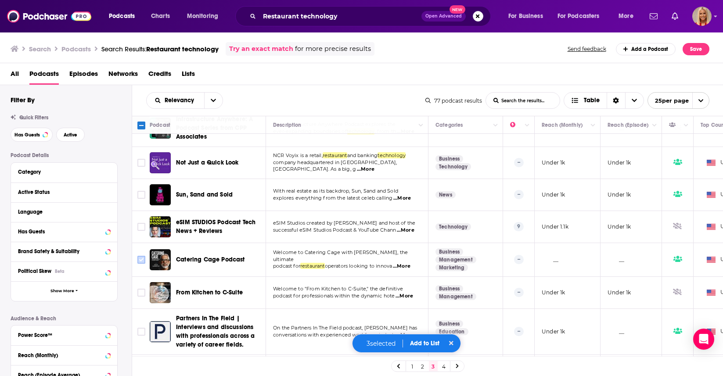
click at [141, 259] on input "Toggle select row" at bounding box center [141, 260] width 8 height 8
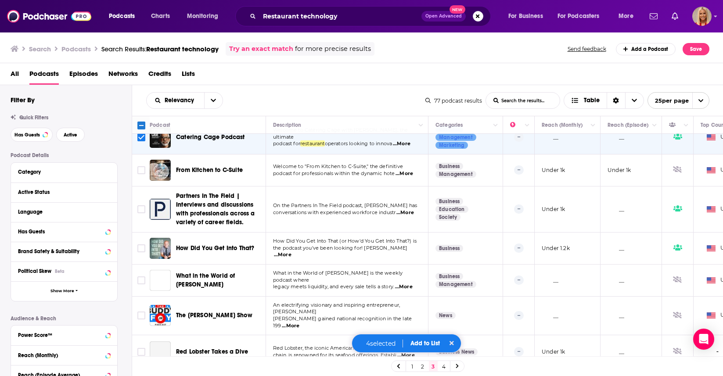
scroll to position [398, 0]
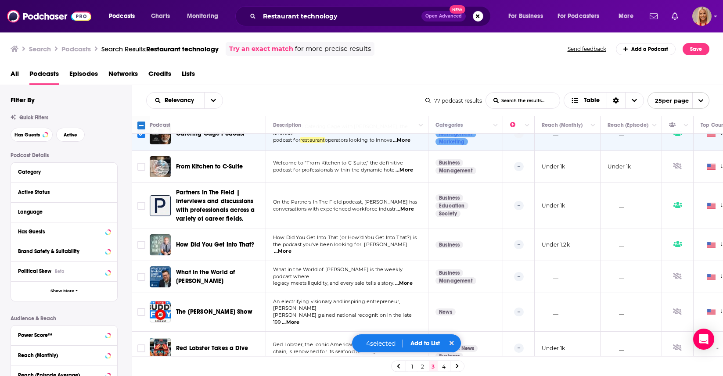
click at [291, 248] on span "...More" at bounding box center [283, 251] width 18 height 7
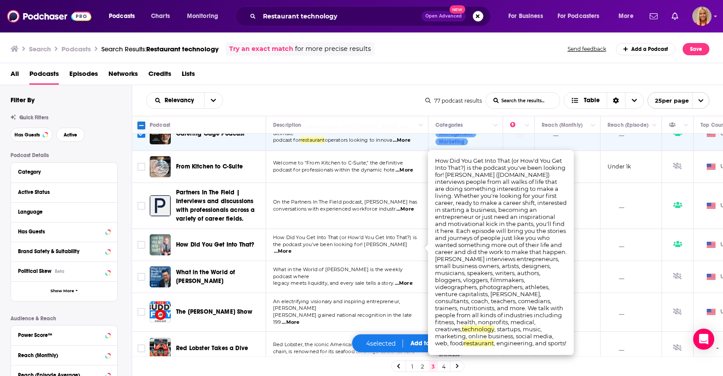
click at [291, 248] on span "...More" at bounding box center [283, 251] width 18 height 7
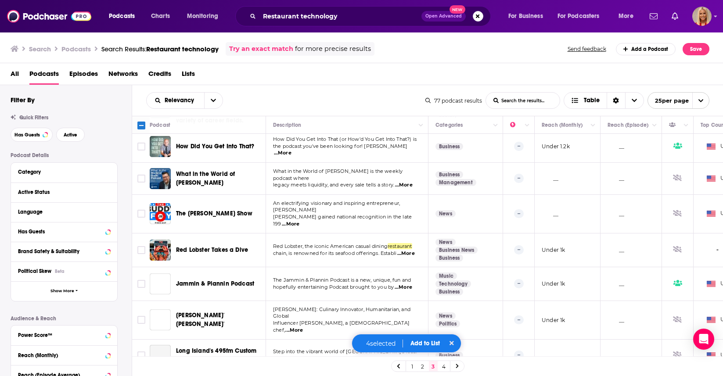
scroll to position [499, 0]
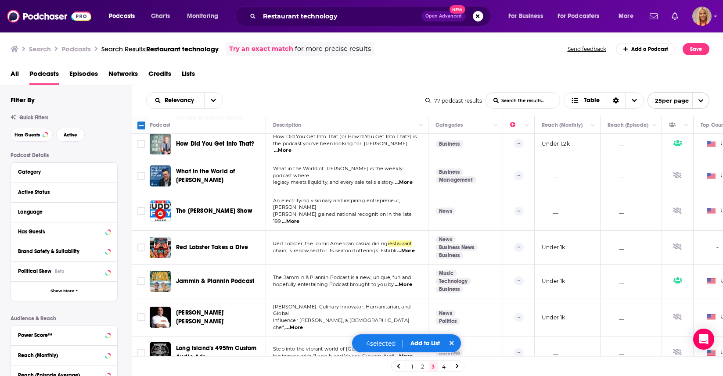
click at [410, 248] on span "...More" at bounding box center [406, 251] width 18 height 7
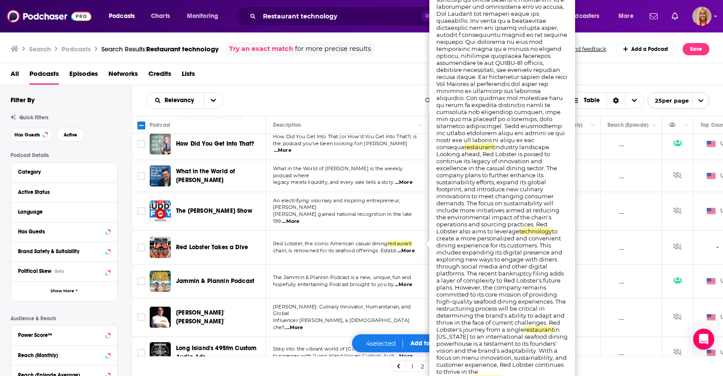
click at [345, 248] on span "chain, is renowned for its seafood offerings. Establi" at bounding box center [334, 251] width 123 height 6
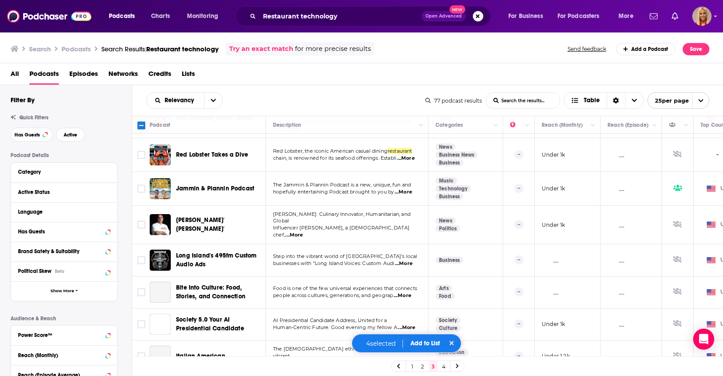
scroll to position [593, 0]
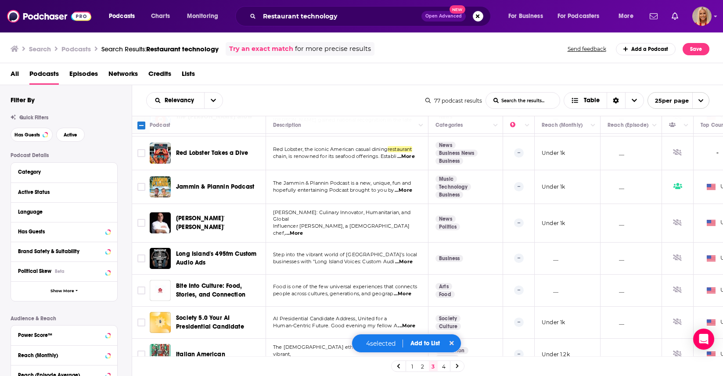
click at [406, 187] on span "...More" at bounding box center [404, 190] width 18 height 7
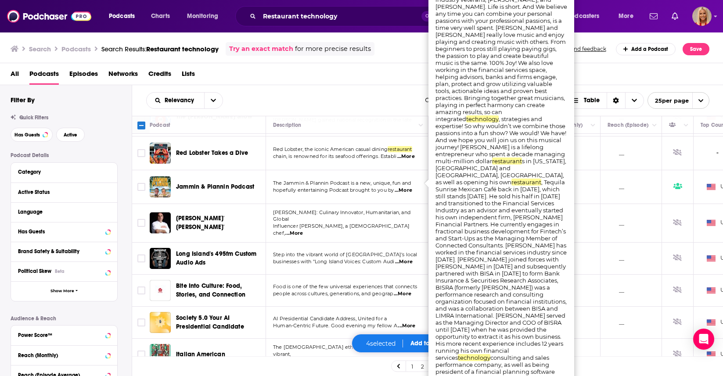
click at [379, 193] on td "The Jammin & Plannin Podcast is a new, unique, fun and hopefully entertaining P…" at bounding box center [347, 187] width 162 height 34
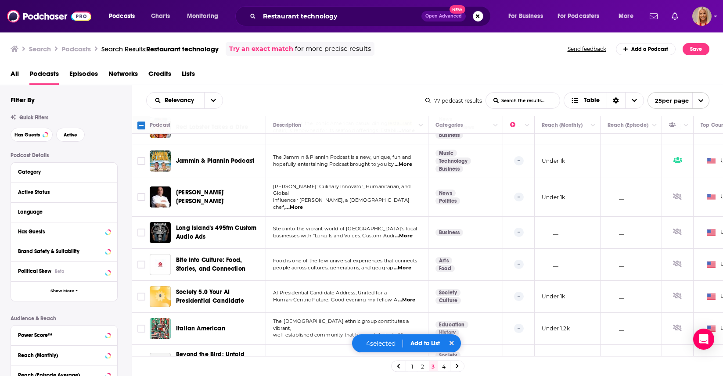
scroll to position [629, 0]
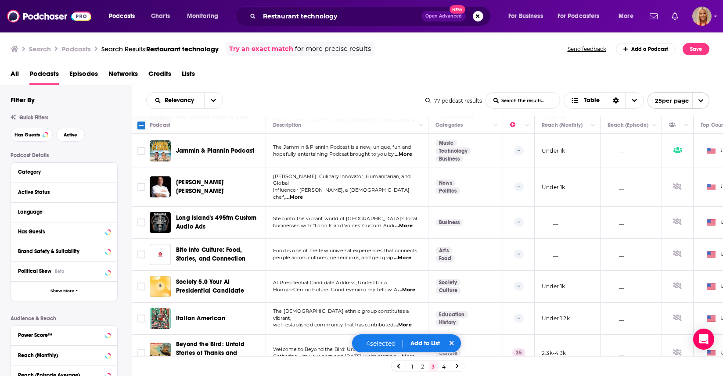
click at [424, 342] on button "Add to List" at bounding box center [424, 343] width 43 height 7
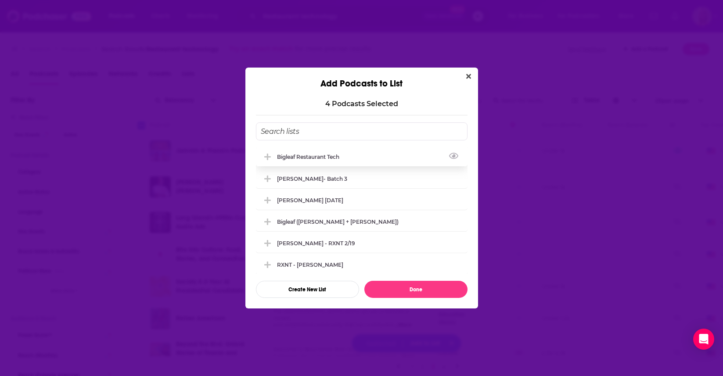
click at [334, 159] on div "Bigleaf Restaurant Tech" at bounding box center [311, 157] width 68 height 7
click at [406, 294] on button "Done" at bounding box center [415, 289] width 103 height 17
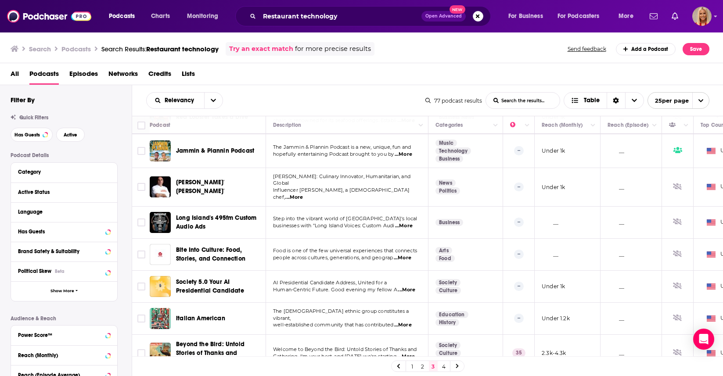
click at [443, 367] on link "4" at bounding box center [443, 366] width 9 height 11
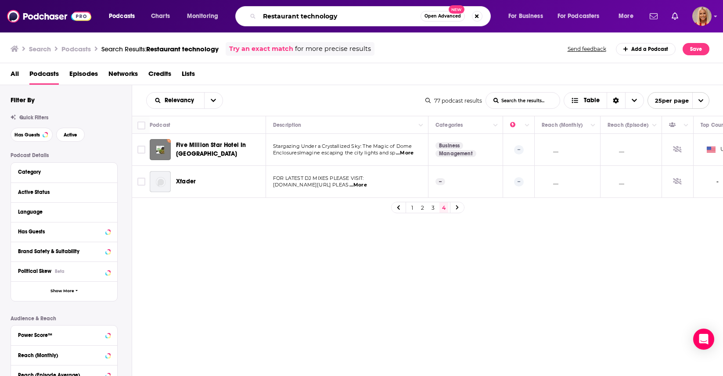
click at [354, 16] on input "Restaurant technology" at bounding box center [339, 16] width 161 height 14
click at [633, 15] on button "More" at bounding box center [628, 16] width 32 height 14
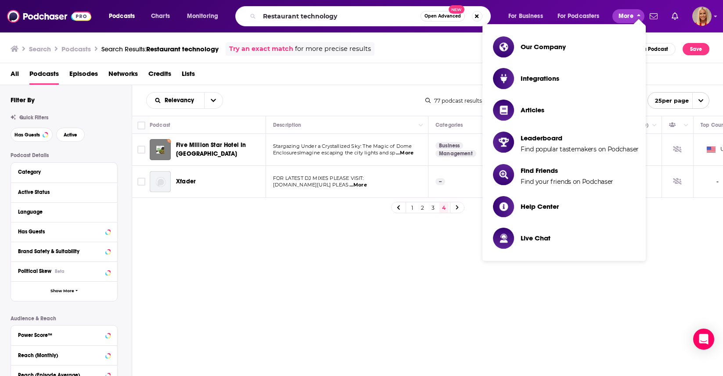
click at [633, 15] on button "More" at bounding box center [628, 16] width 32 height 14
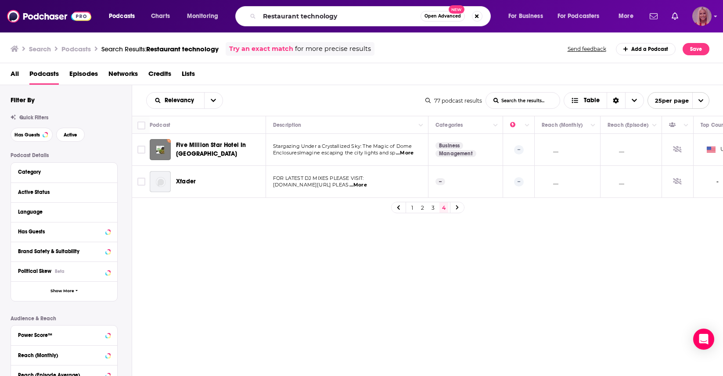
click at [705, 11] on img "Logged in as KymberleeBolden" at bounding box center [701, 16] width 19 height 19
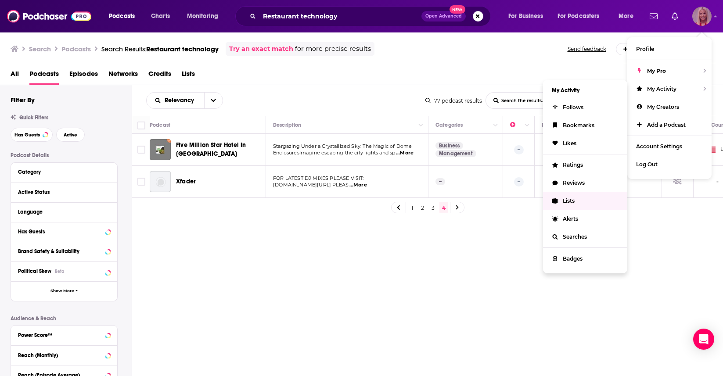
click at [574, 200] on span "Lists" at bounding box center [569, 201] width 12 height 7
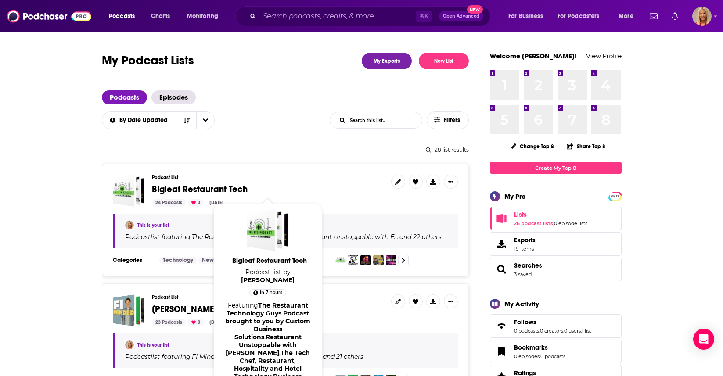
click at [205, 187] on span "Bigleaf Restaurant Tech" at bounding box center [200, 189] width 96 height 11
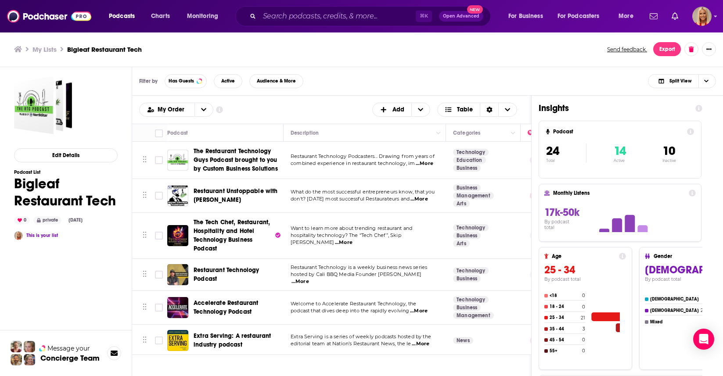
click at [446, 232] on td "Technology Business Arts" at bounding box center [483, 236] width 75 height 46
click at [706, 110] on div "Insights Podcast 24 Total 14 Active 10 Inactive Monthly Listens 17k-50k By podc…" at bounding box center [621, 272] width 178 height 352
click at [711, 85] on span "Choose View" at bounding box center [705, 81] width 15 height 13
click at [397, 206] on td "What do the most successful entrepreneurs know, that you don't? Today's most su…" at bounding box center [365, 196] width 162 height 34
drag, startPoint x: 526, startPoint y: 113, endPoint x: 566, endPoint y: 113, distance: 39.9
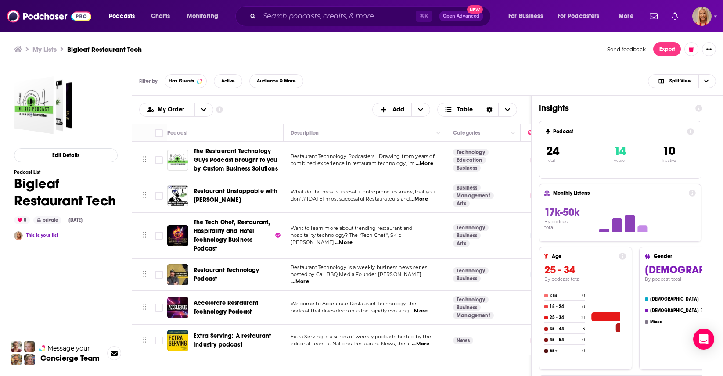
click at [535, 113] on div "Podcasts Add My Order Customize Your List Order Select the “My Order” sort and …" at bounding box center [420, 272] width 577 height 352
click at [446, 250] on td "Technology Business Arts" at bounding box center [483, 236] width 75 height 46
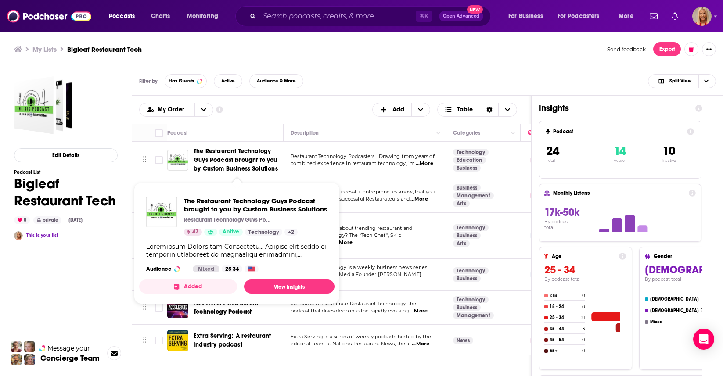
click at [208, 153] on span "The Restaurant Technology Guys Podcast brought to you by Custom Business Soluti…" at bounding box center [236, 159] width 84 height 25
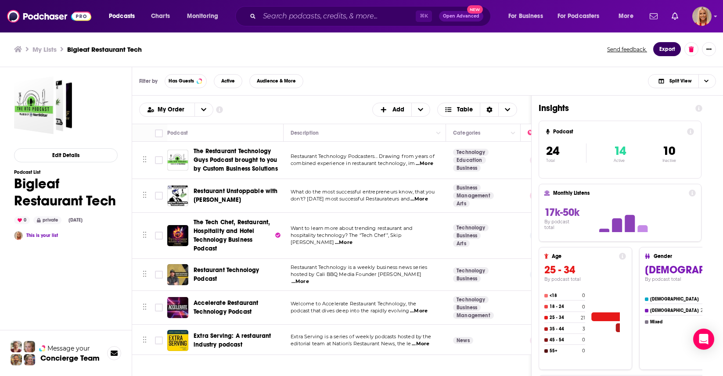
click at [658, 49] on button "Export" at bounding box center [667, 49] width 28 height 14
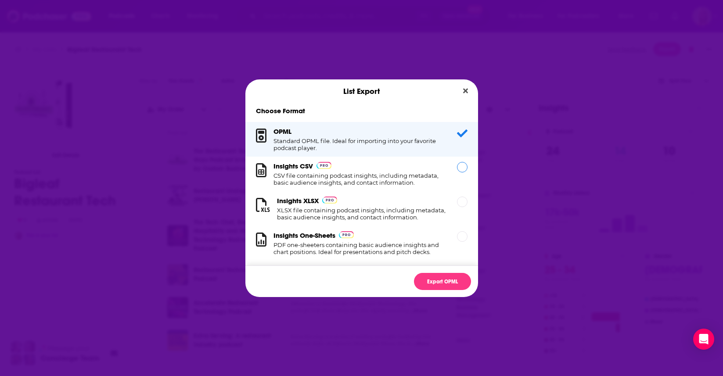
click at [406, 179] on h1 "CSV file containing podcast insights, including metadata, basic audience insigh…" at bounding box center [359, 179] width 173 height 14
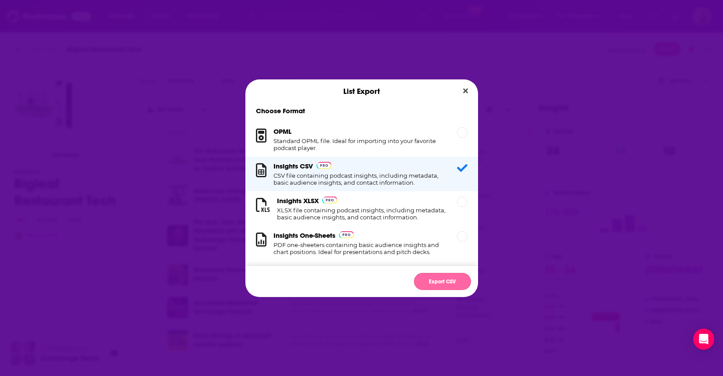
click at [434, 278] on button "Export CSV" at bounding box center [442, 281] width 57 height 17
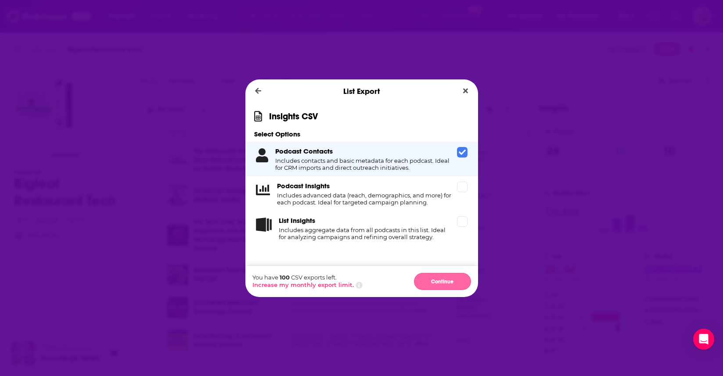
click at [441, 282] on button "Continue" at bounding box center [442, 281] width 57 height 17
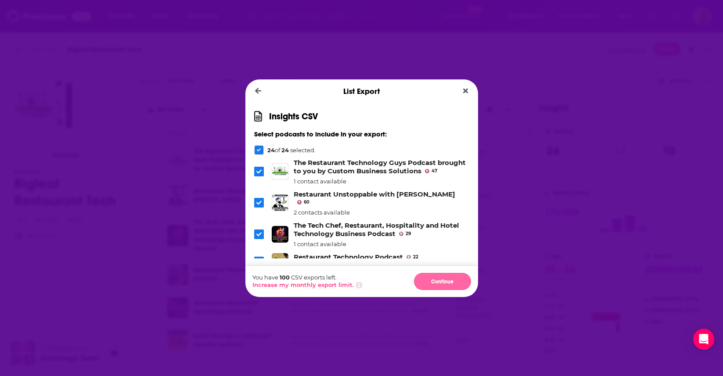
click at [446, 285] on button "Continue" at bounding box center [442, 281] width 57 height 17
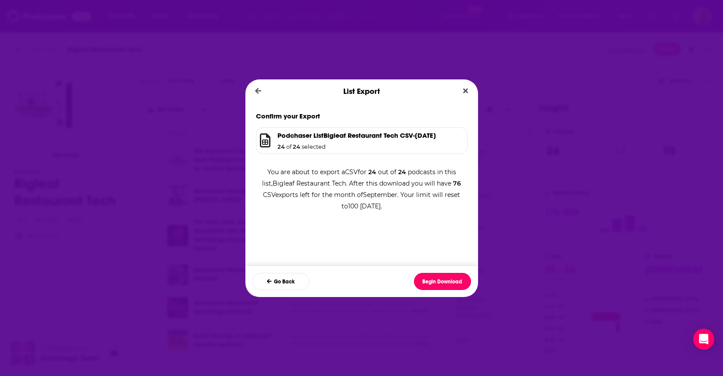
click at [446, 285] on button "Begin Download" at bounding box center [442, 281] width 57 height 17
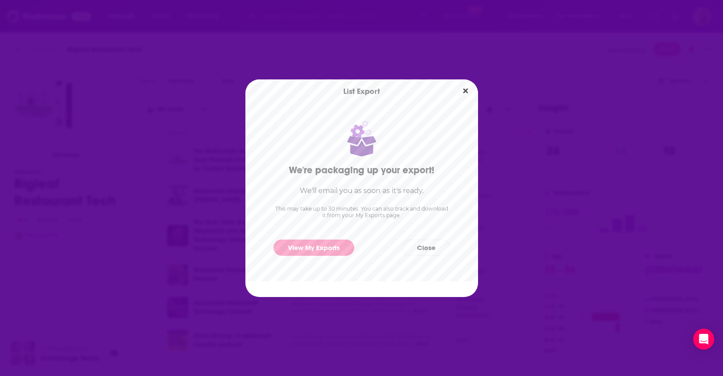
click at [309, 257] on div "View My Exports Close" at bounding box center [361, 248] width 233 height 30
click at [309, 250] on link "View My Exports" at bounding box center [313, 248] width 81 height 16
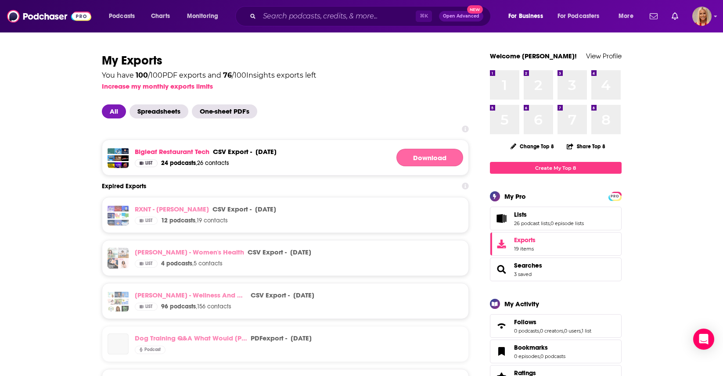
click at [431, 162] on link "Download" at bounding box center [429, 158] width 67 height 18
click at [283, 14] on input "Search podcasts, credits, & more..." at bounding box center [337, 16] width 156 height 14
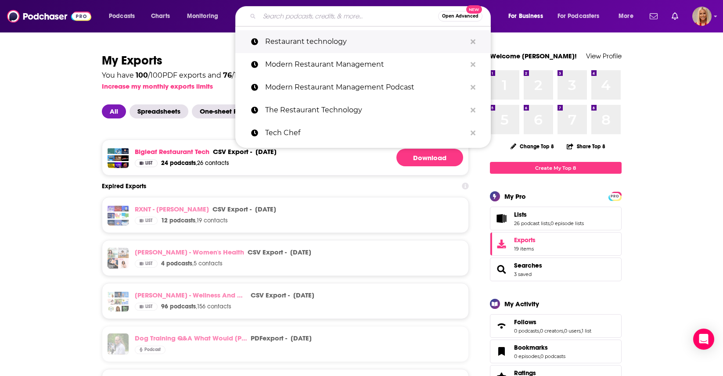
click at [285, 42] on p "Restaurant technology" at bounding box center [365, 41] width 201 height 23
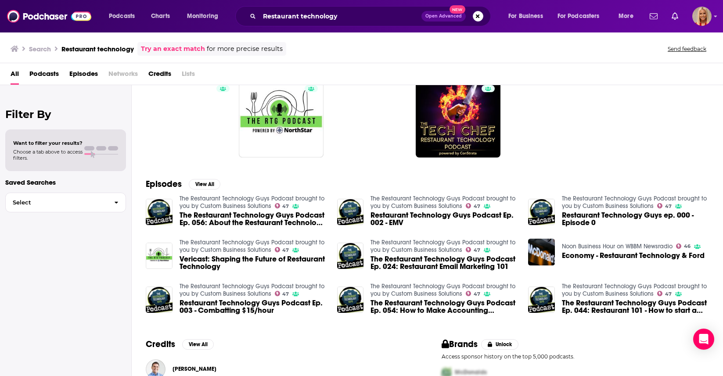
scroll to position [49, 0]
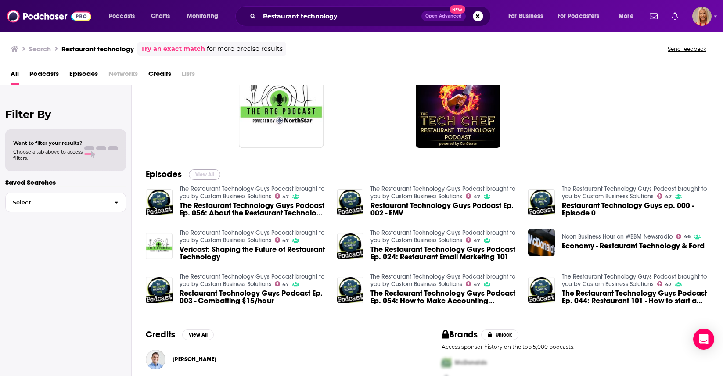
click at [201, 174] on button "View All" at bounding box center [205, 174] width 32 height 11
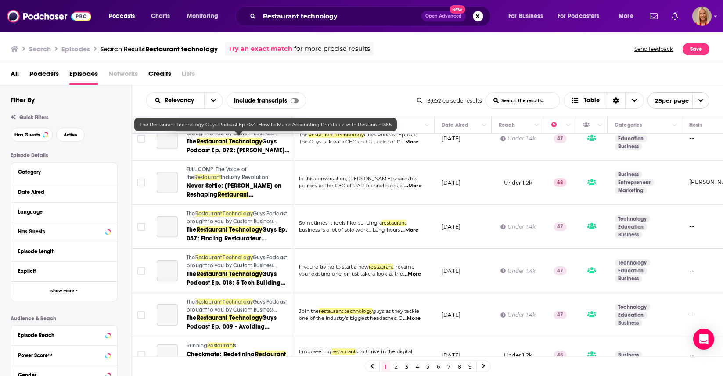
scroll to position [785, 0]
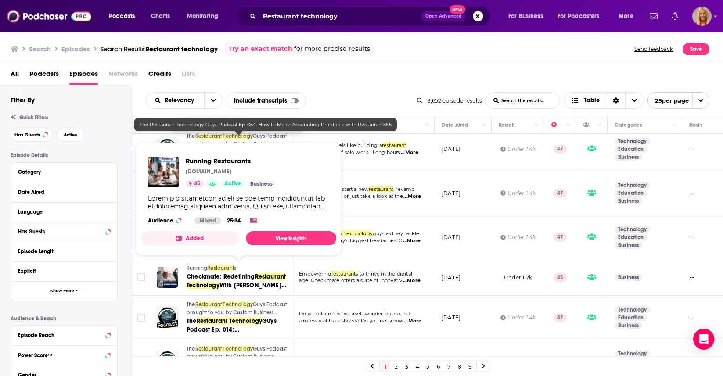
click at [206, 268] on span "Running" at bounding box center [197, 268] width 21 height 6
